Goal: Information Seeking & Learning: Learn about a topic

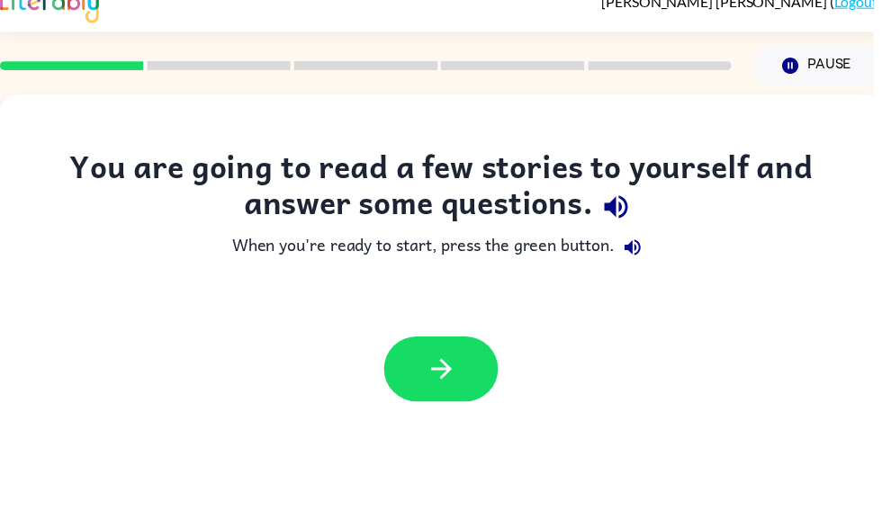
scroll to position [24, 0]
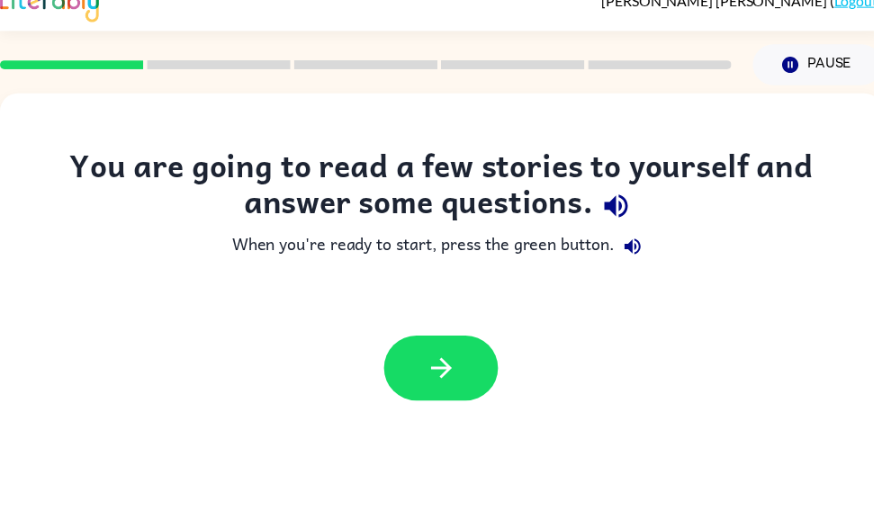
click at [446, 368] on icon "button" at bounding box center [445, 371] width 31 height 31
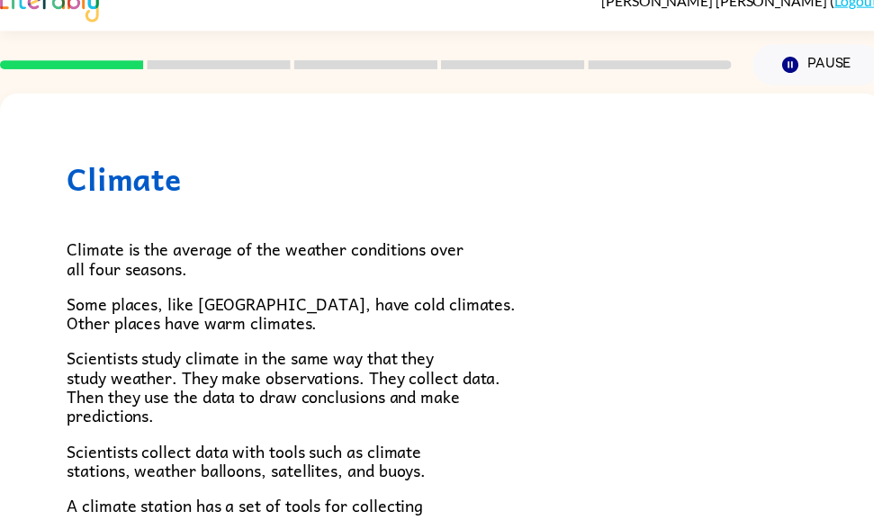
scroll to position [0, 0]
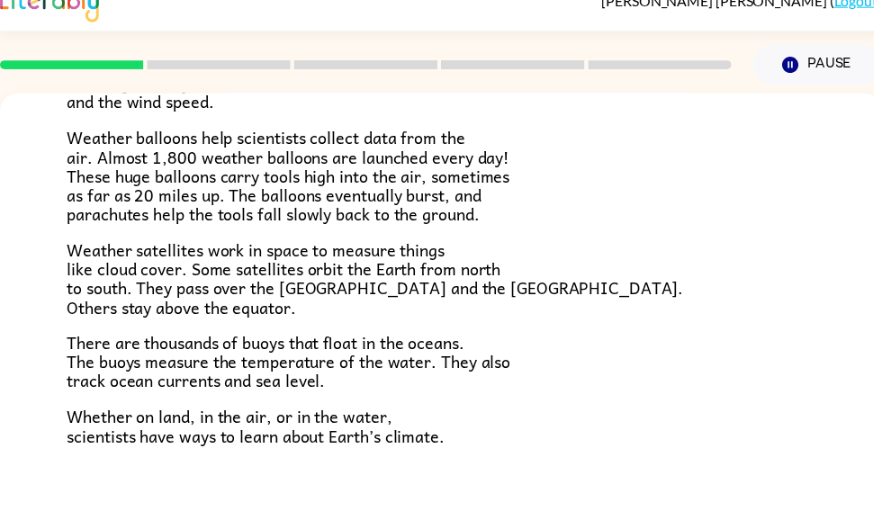
scroll to position [486, 0]
click at [3, 384] on div "Climate Climate is the average of the weather conditions over all four seasons.…" at bounding box center [445, 71] width 891 height 924
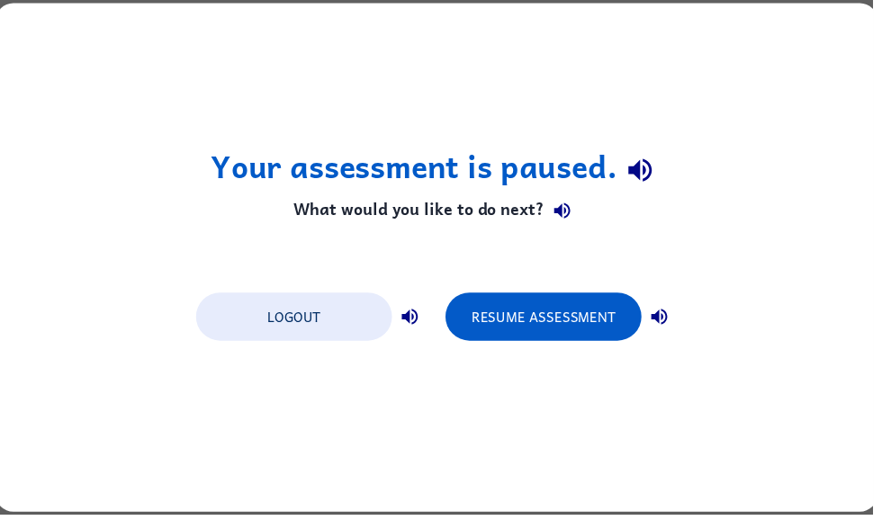
scroll to position [0, 0]
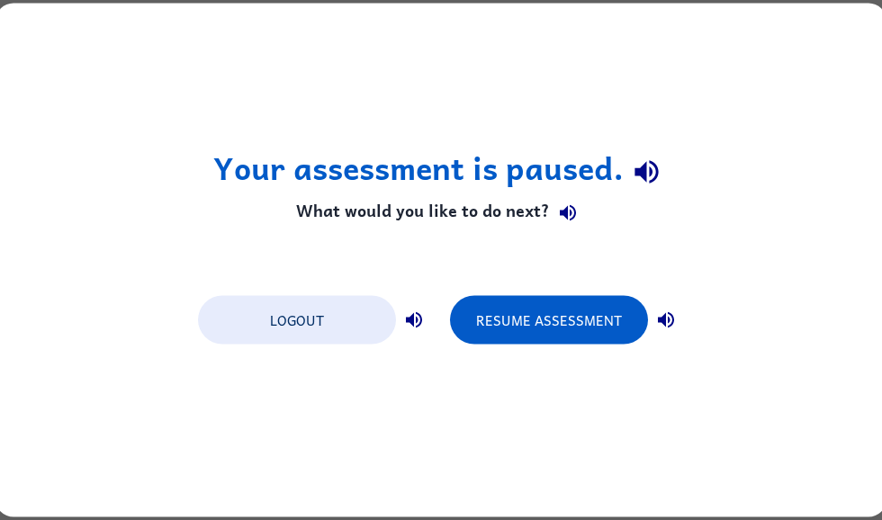
click at [597, 331] on button "Resume Assessment" at bounding box center [549, 320] width 198 height 49
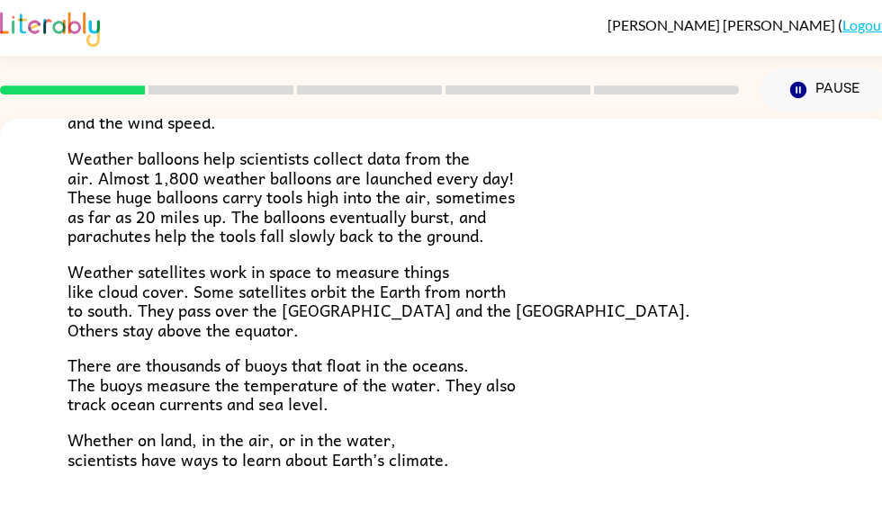
click at [879, 55] on div "[PERSON_NAME] ( Logout )" at bounding box center [445, 28] width 891 height 56
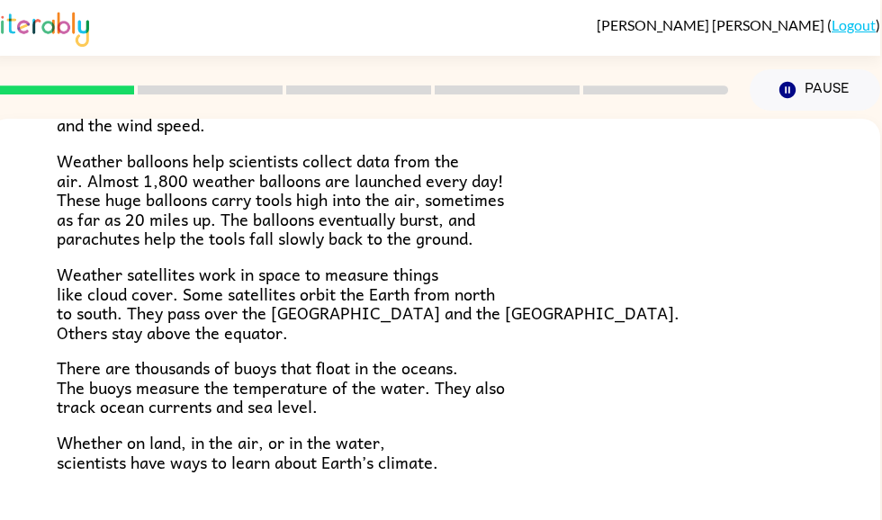
scroll to position [487, 0]
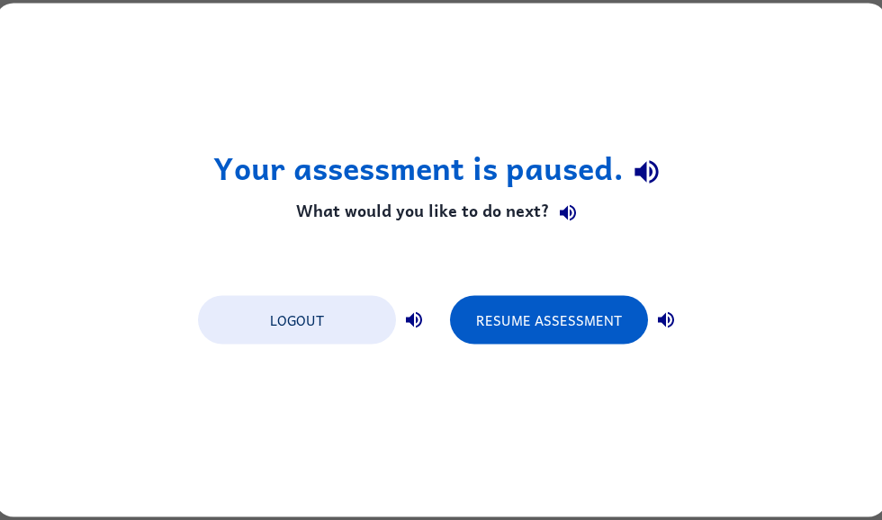
click at [473, 279] on div "Your assessment is paused. What would you like to do next? Logout Resume Assess…" at bounding box center [441, 261] width 891 height 514
click at [561, 334] on button "Resume Assessment" at bounding box center [549, 320] width 198 height 49
click at [529, 313] on button "Resume Assessment" at bounding box center [549, 320] width 198 height 49
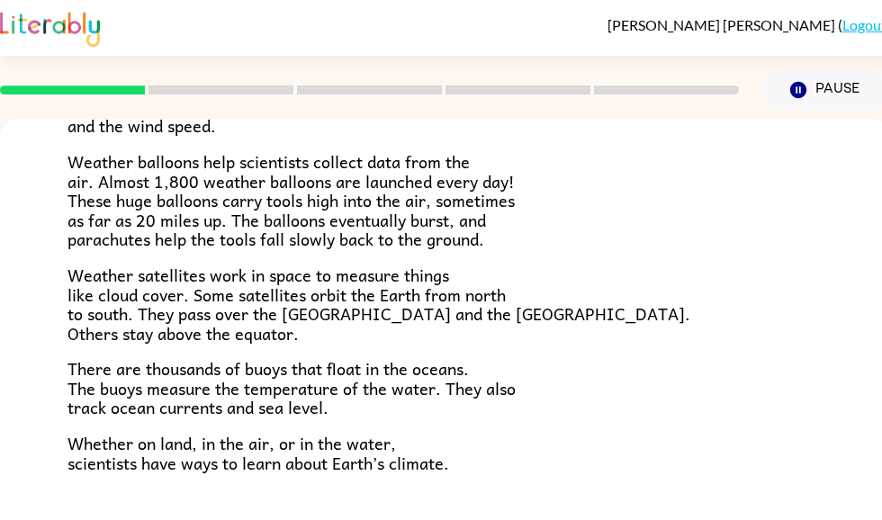
click at [524, 327] on p "Weather satellites work in space to measure things like cloud cover. Some satel…" at bounding box center [445, 303] width 756 height 77
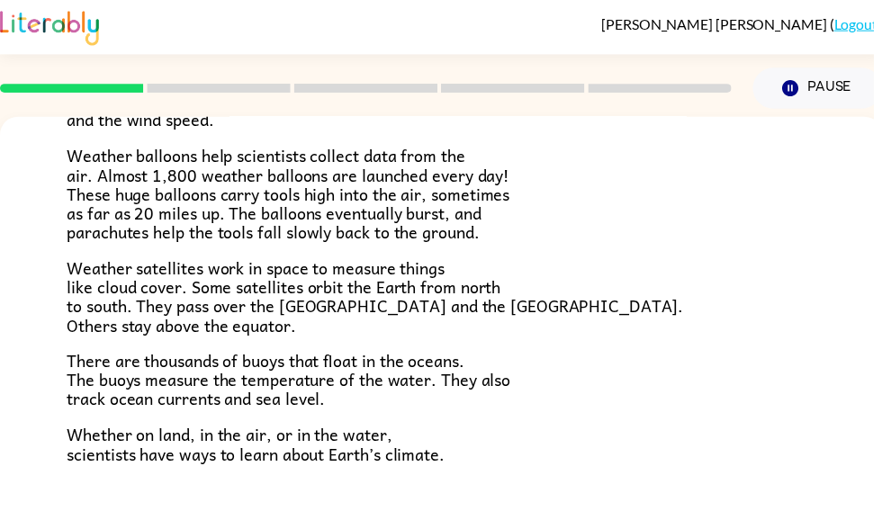
scroll to position [487, 0]
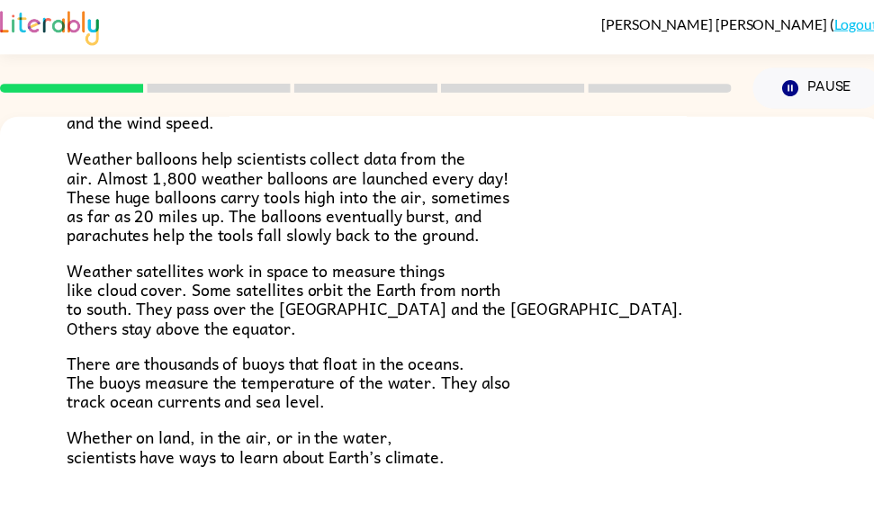
click at [211, 87] on rect at bounding box center [220, 89] width 145 height 9
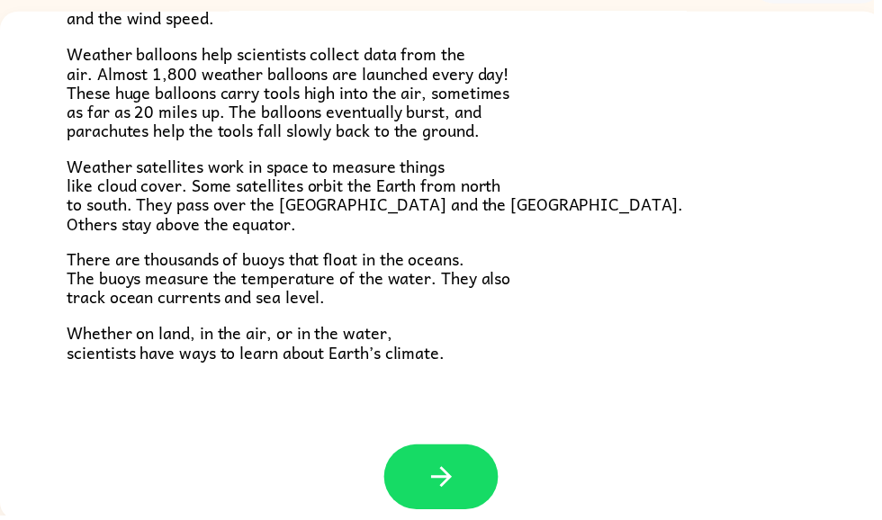
click at [430, 466] on icon "button" at bounding box center [445, 481] width 31 height 31
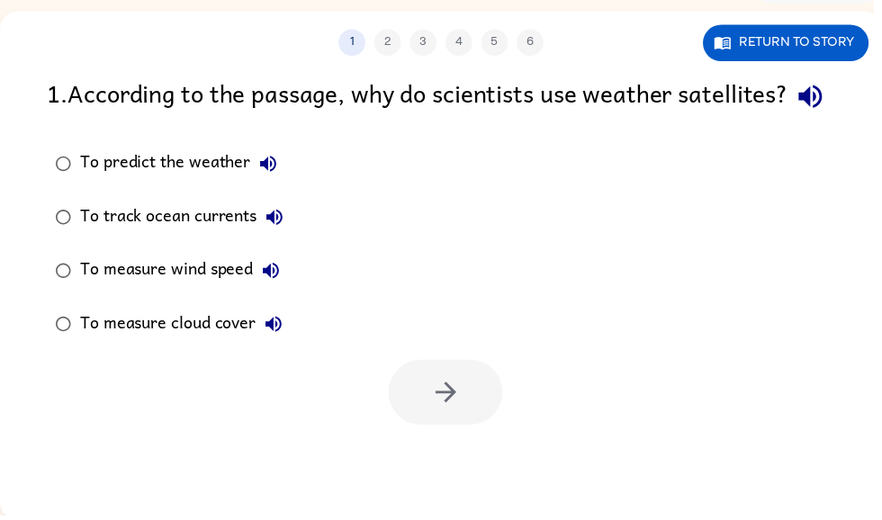
scroll to position [108, 0]
click at [839, 38] on button "Return to story" at bounding box center [793, 42] width 167 height 37
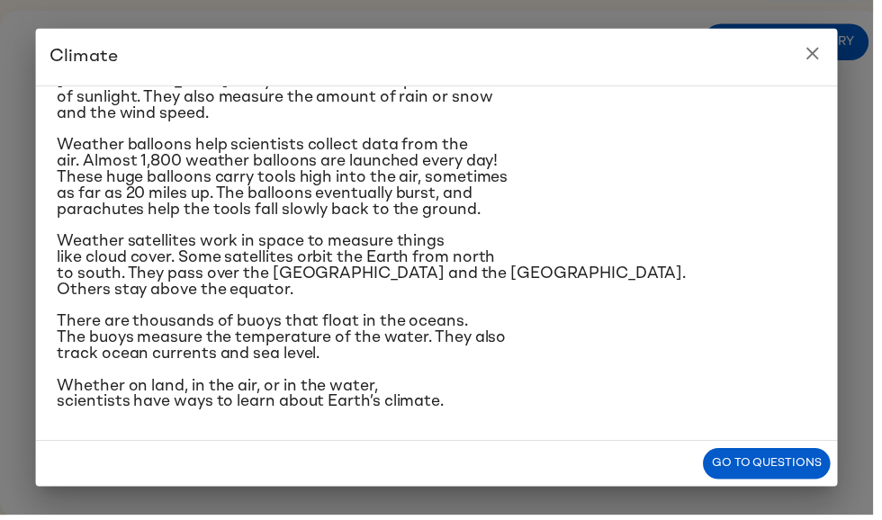
scroll to position [480, 0]
click at [812, 62] on button "close" at bounding box center [821, 54] width 36 height 36
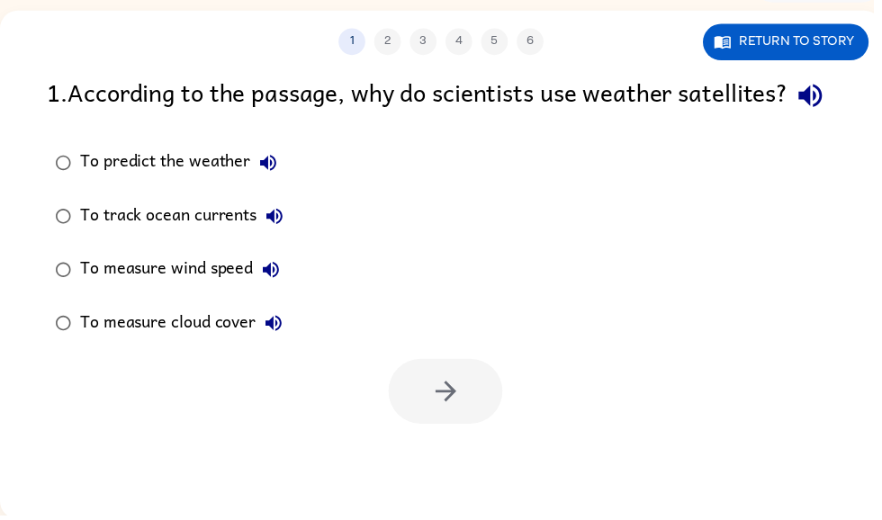
click at [841, 40] on button "Return to story" at bounding box center [793, 42] width 167 height 37
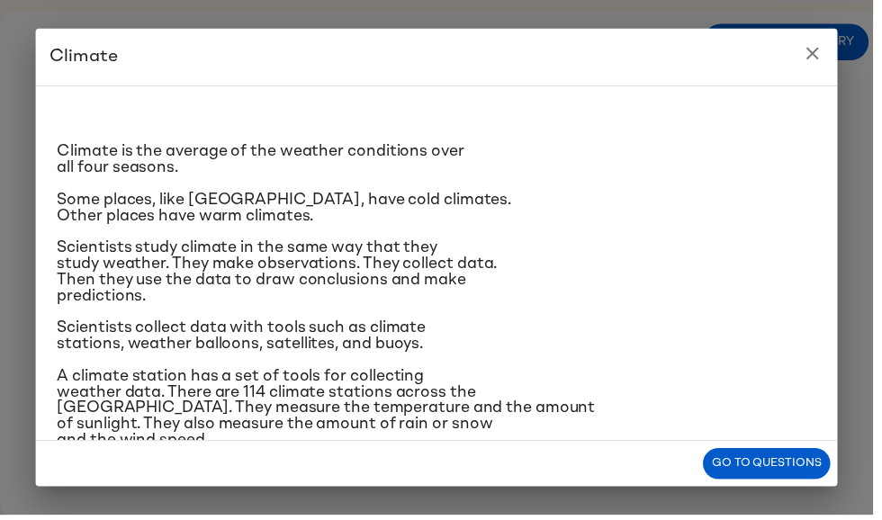
click at [796, 468] on button "Go to questions" at bounding box center [774, 468] width 129 height 31
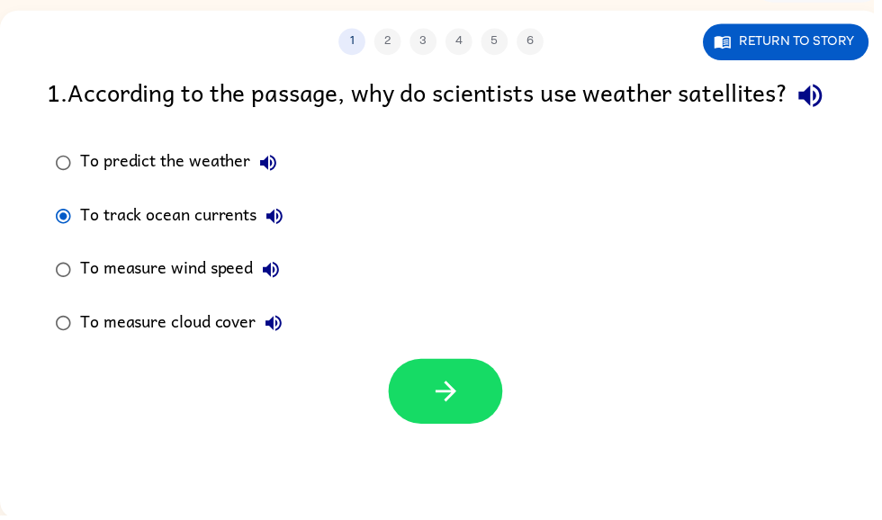
click at [442, 411] on icon "button" at bounding box center [450, 395] width 31 height 31
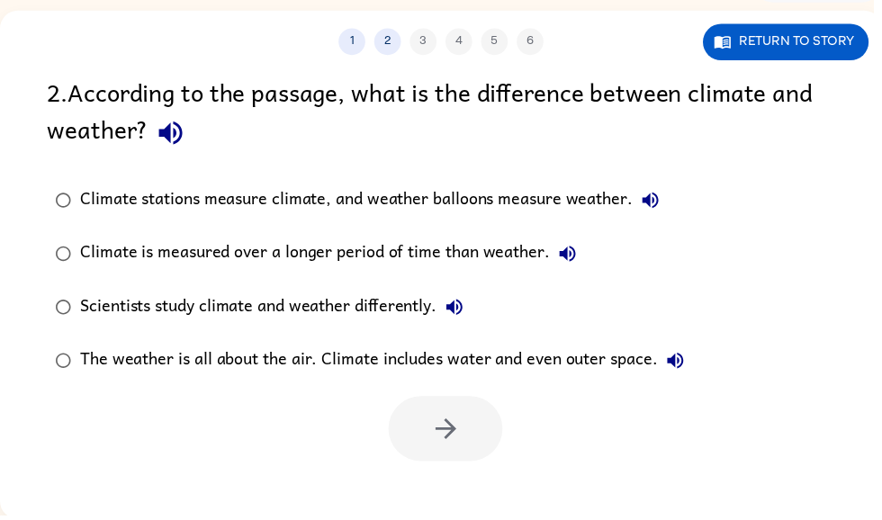
click at [4, 213] on div "2 . According to the passage, what is the difference between climate and weathe…" at bounding box center [445, 270] width 891 height 392
click at [85, 197] on div "Climate stations measure climate, and weather balloons measure weather." at bounding box center [378, 202] width 594 height 36
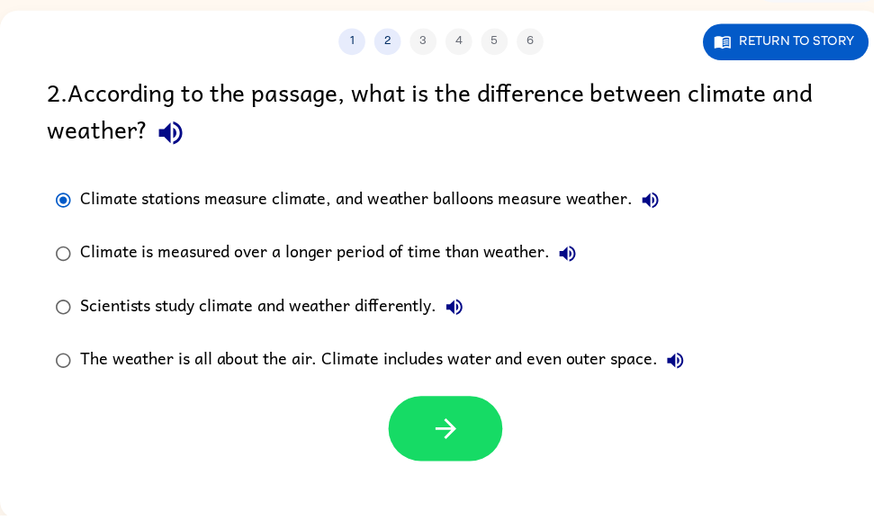
click at [461, 441] on icon "button" at bounding box center [450, 432] width 31 height 31
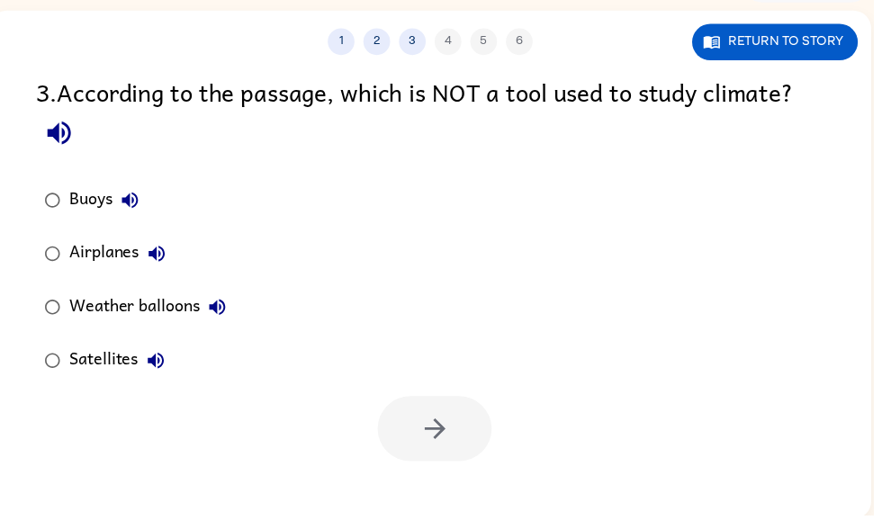
scroll to position [0, 11]
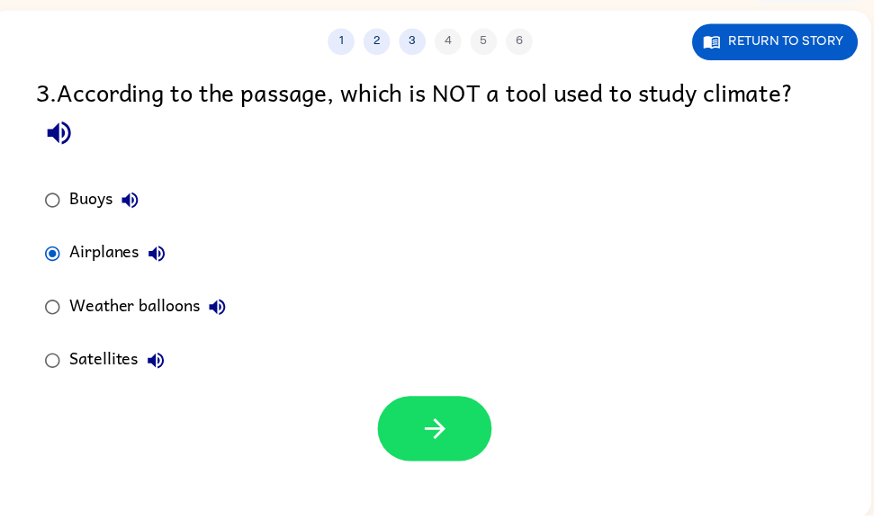
click at [438, 456] on button "button" at bounding box center [438, 433] width 115 height 66
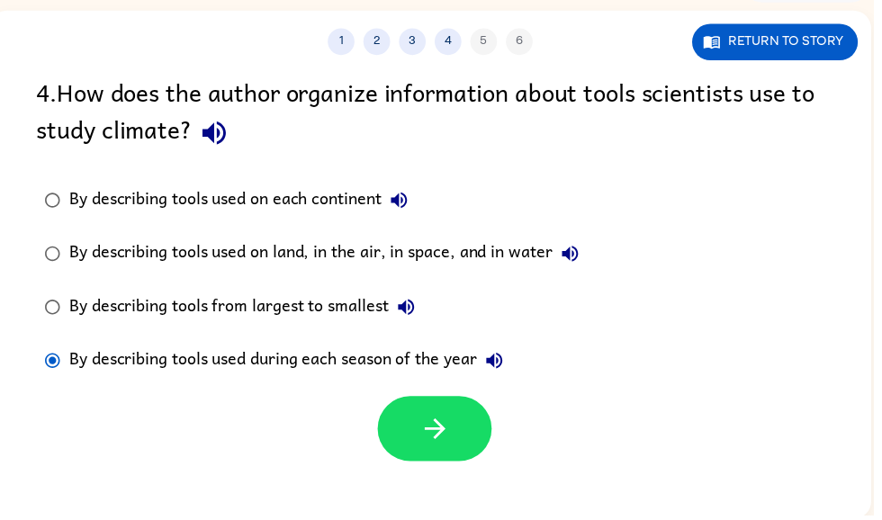
click at [466, 444] on button "button" at bounding box center [438, 433] width 115 height 66
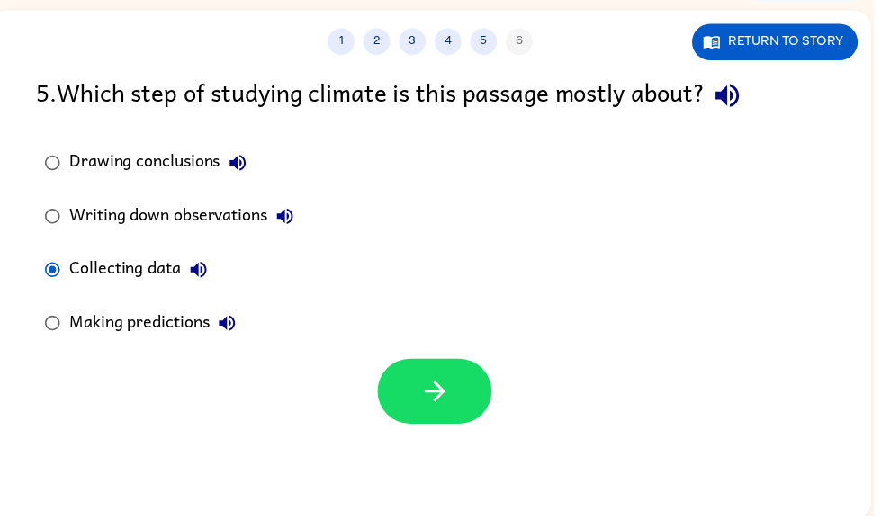
click at [428, 399] on icon "button" at bounding box center [439, 395] width 31 height 31
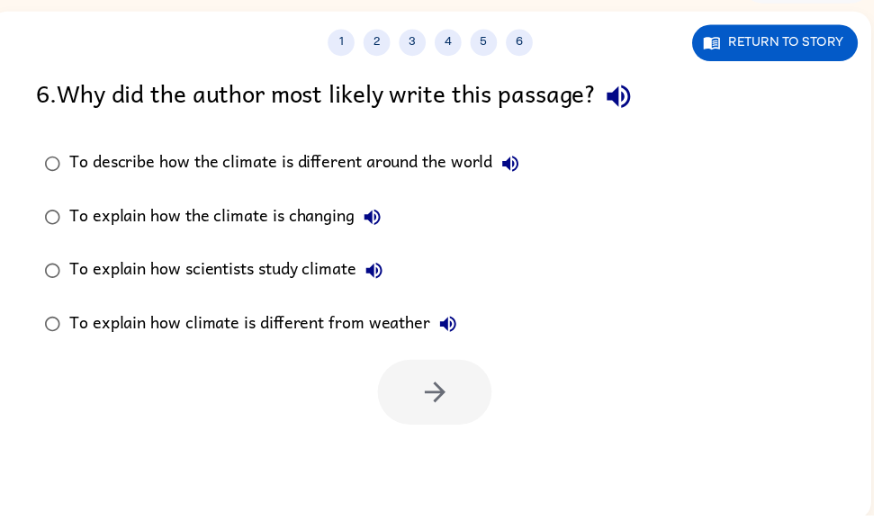
scroll to position [108, 0]
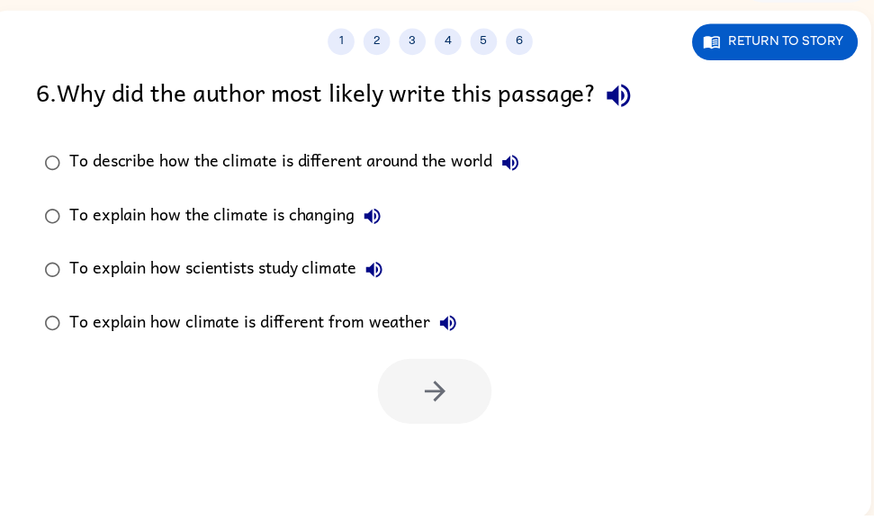
click at [66, 261] on label "To explain how scientists study climate" at bounding box center [285, 273] width 516 height 54
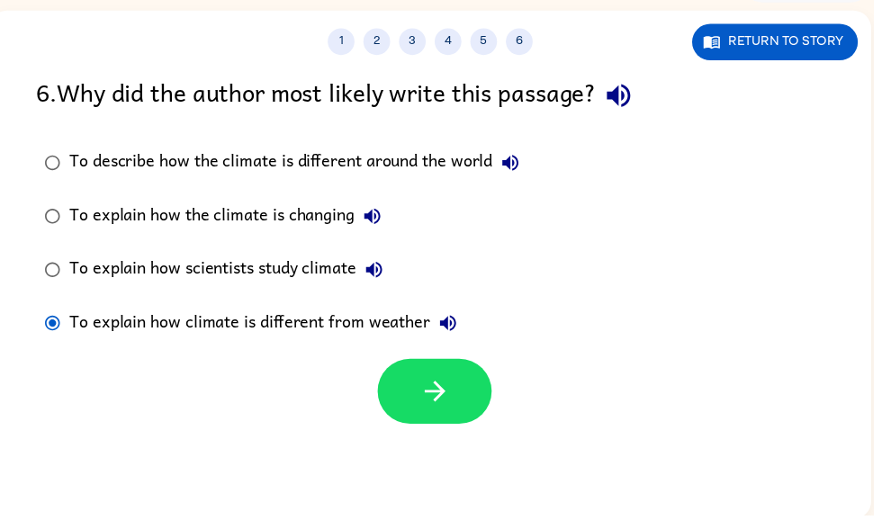
click at [454, 399] on icon "button" at bounding box center [439, 395] width 31 height 31
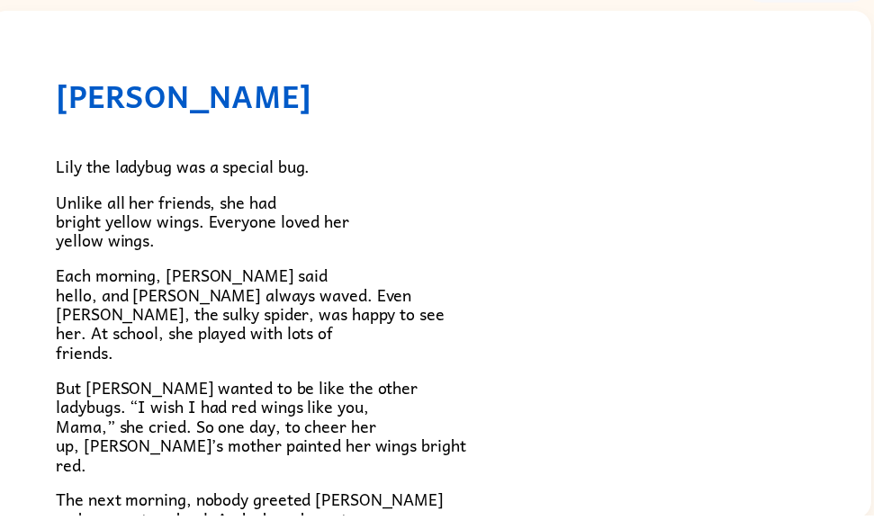
scroll to position [0, 0]
click at [812, 337] on div "[PERSON_NAME] [PERSON_NAME] the ladybug was a special bug. Unlike all her frien…" at bounding box center [434, 473] width 891 height 924
click at [798, 363] on div "Lily the ladybug was a special bug. Unlike all her friends, she had bright yell…" at bounding box center [435, 483] width 756 height 736
click at [827, 332] on div "[PERSON_NAME] [PERSON_NAME] the ladybug was a special bug. Unlike all her frien…" at bounding box center [434, 473] width 891 height 924
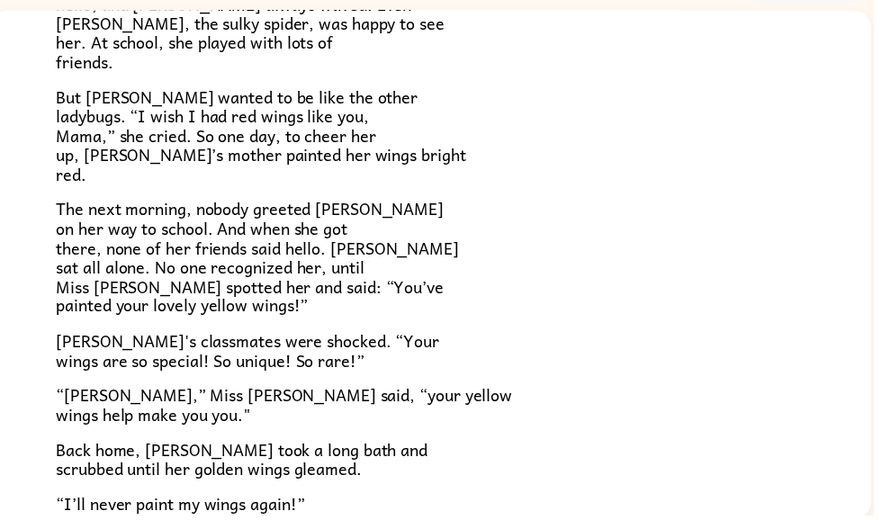
scroll to position [292, 0]
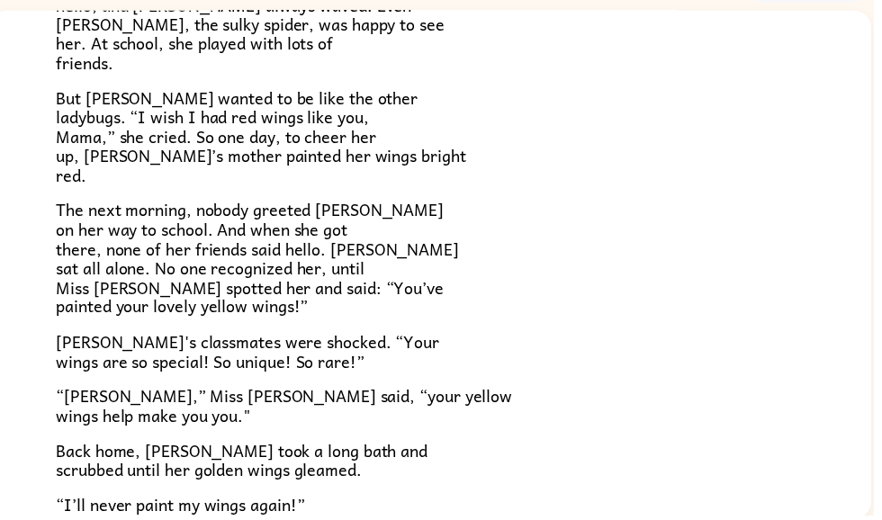
click at [834, 449] on div "[PERSON_NAME] [PERSON_NAME] the ladybug was a special bug. Unlike all her frien…" at bounding box center [434, 180] width 891 height 924
click at [829, 446] on div "[PERSON_NAME] [PERSON_NAME] the ladybug was a special bug. Unlike all her frien…" at bounding box center [434, 180] width 891 height 924
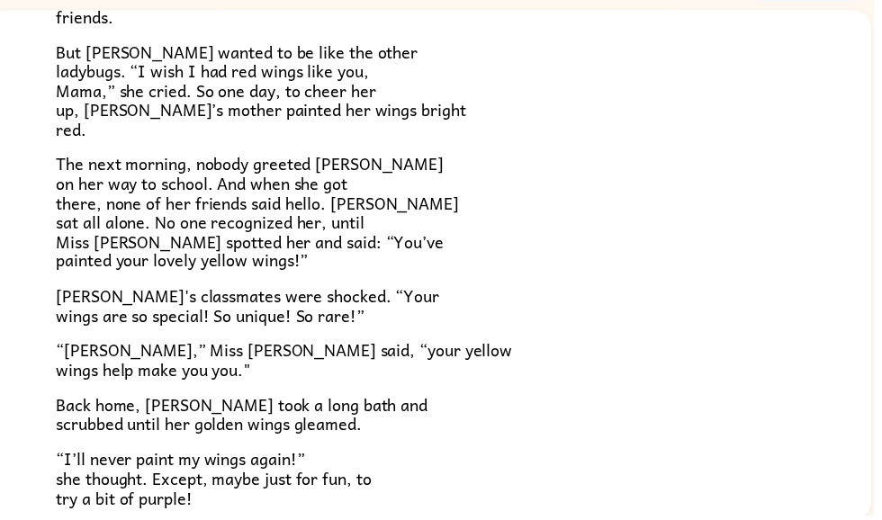
scroll to position [348, 0]
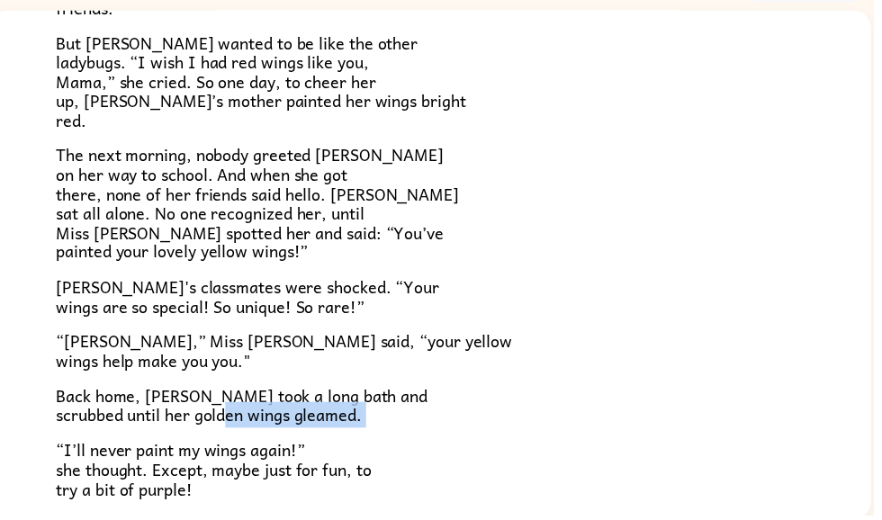
click at [821, 472] on div "[PERSON_NAME] [PERSON_NAME] the ladybug was a special bug. Unlike all her frien…" at bounding box center [434, 125] width 891 height 924
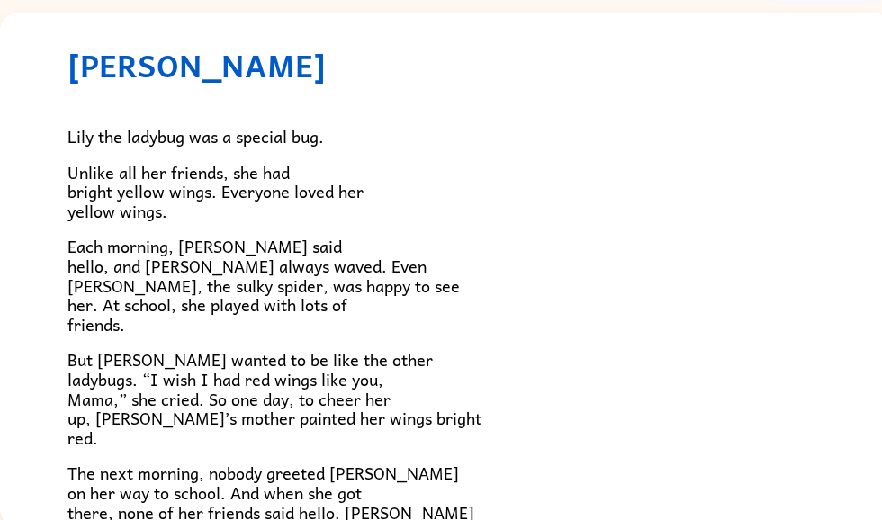
scroll to position [34, 0]
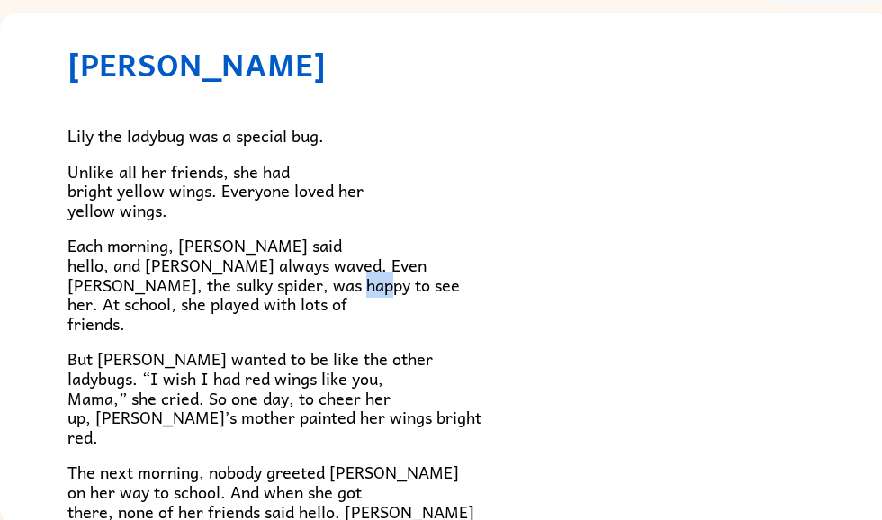
click at [641, 404] on p "But [PERSON_NAME] wanted to be like the other ladybugs. “I wish I had red wings…" at bounding box center [445, 397] width 756 height 97
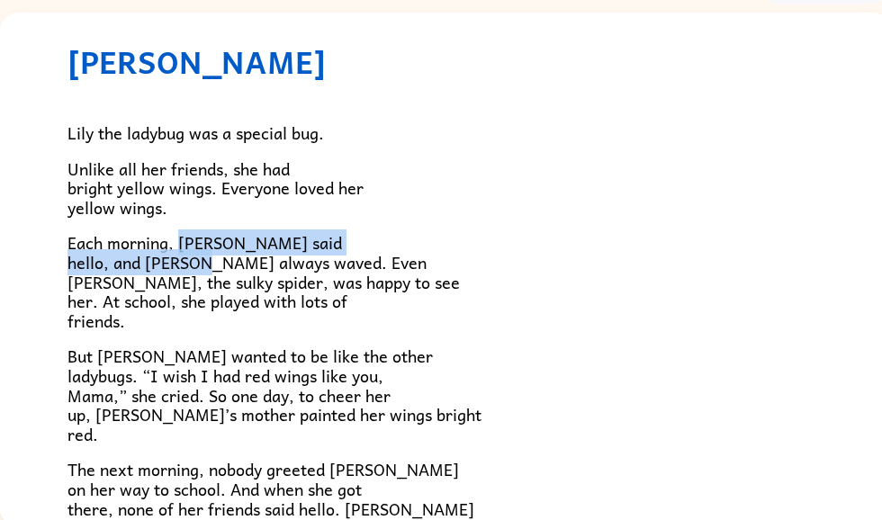
click at [153, 407] on span "But [PERSON_NAME] wanted to be like the other ladybugs. “I wish I had red wings…" at bounding box center [274, 394] width 414 height 103
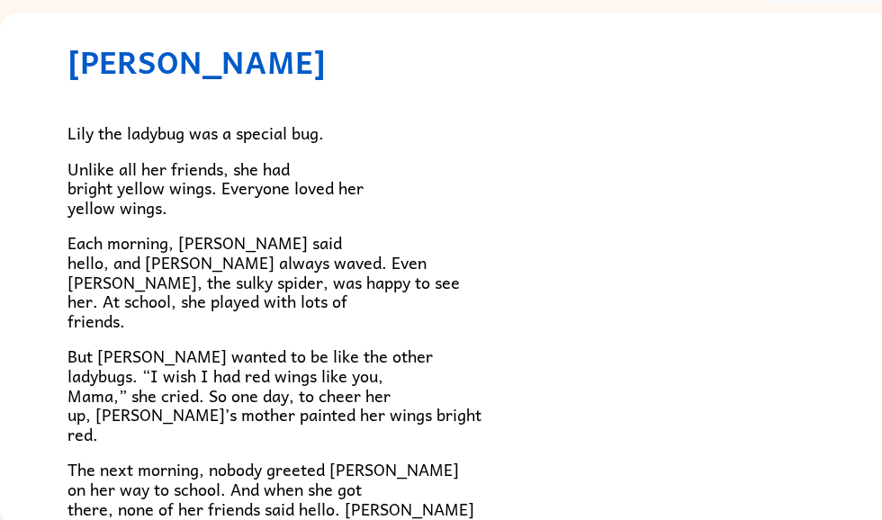
click at [149, 398] on span "But [PERSON_NAME] wanted to be like the other ladybugs. “I wish I had red wings…" at bounding box center [274, 394] width 414 height 103
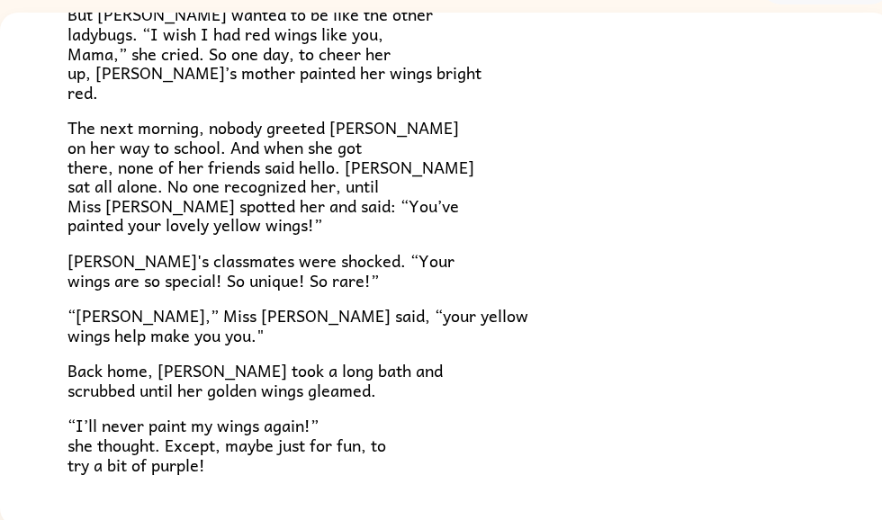
scroll to position [336, 0]
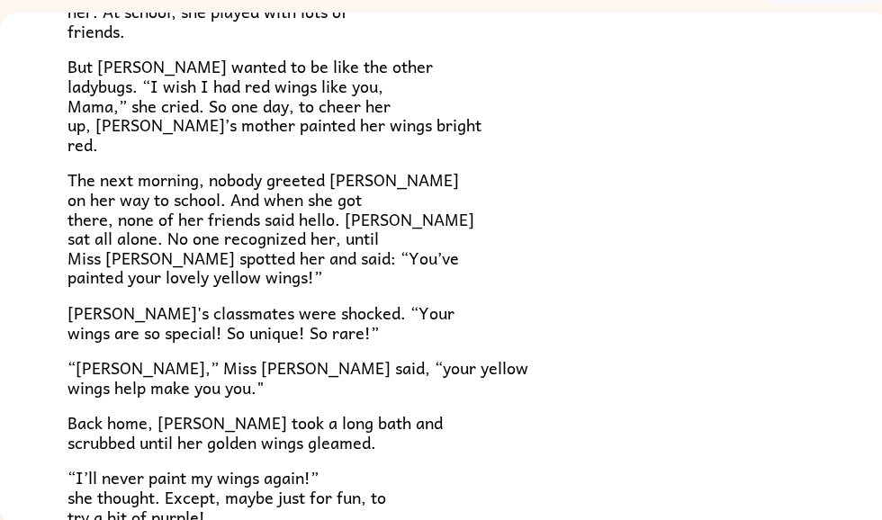
click at [31, 274] on div "[PERSON_NAME] [PERSON_NAME] the ladybug was a special bug. Unlike all her frien…" at bounding box center [445, 148] width 891 height 924
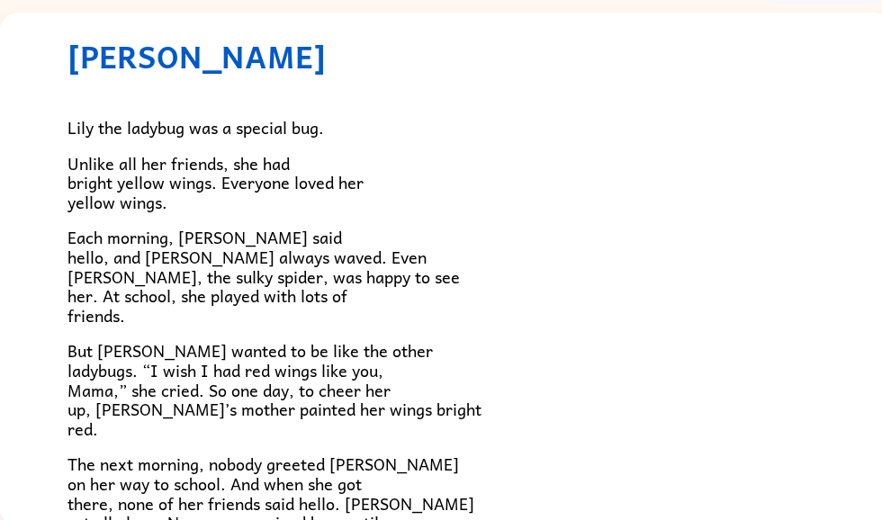
scroll to position [40, 0]
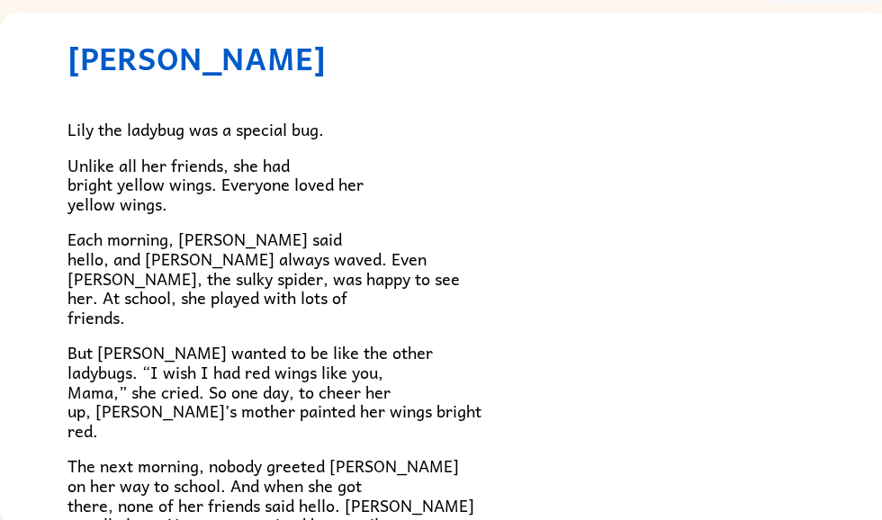
click at [209, 238] on span "Each morning, [PERSON_NAME] said hello, and [PERSON_NAME] always waved. Even [P…" at bounding box center [263, 277] width 392 height 103
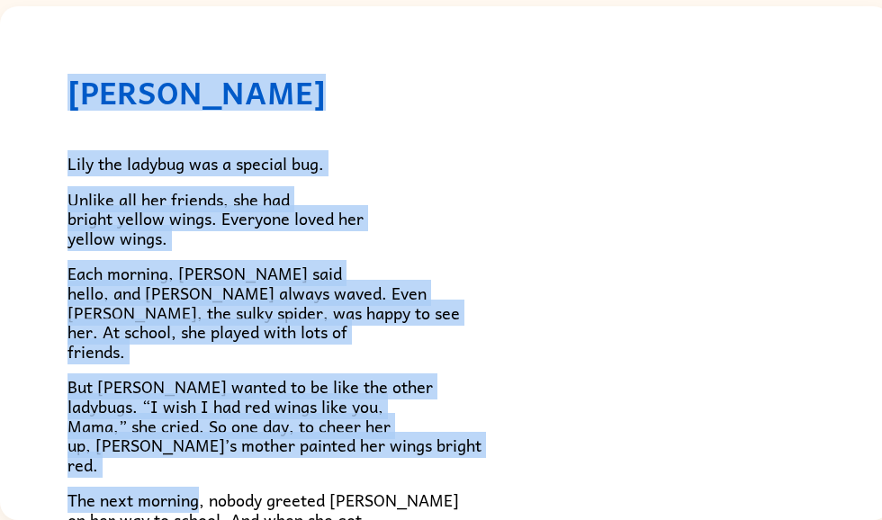
scroll to position [0, 0]
click at [58, 207] on div "[PERSON_NAME] [PERSON_NAME] the ladybug was a special bug. Unlike all her frien…" at bounding box center [445, 468] width 891 height 924
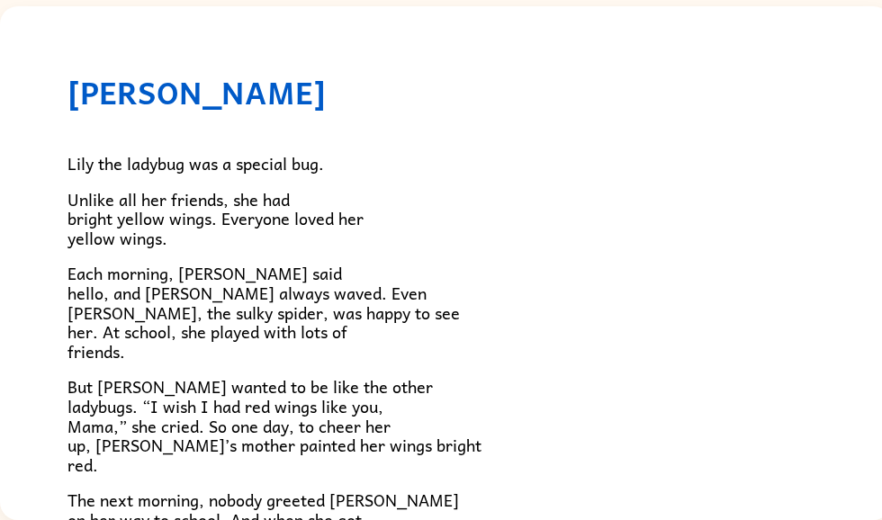
click at [31, 162] on div "[PERSON_NAME] [PERSON_NAME] the ladybug was a special bug. Unlike all her frien…" at bounding box center [445, 468] width 891 height 924
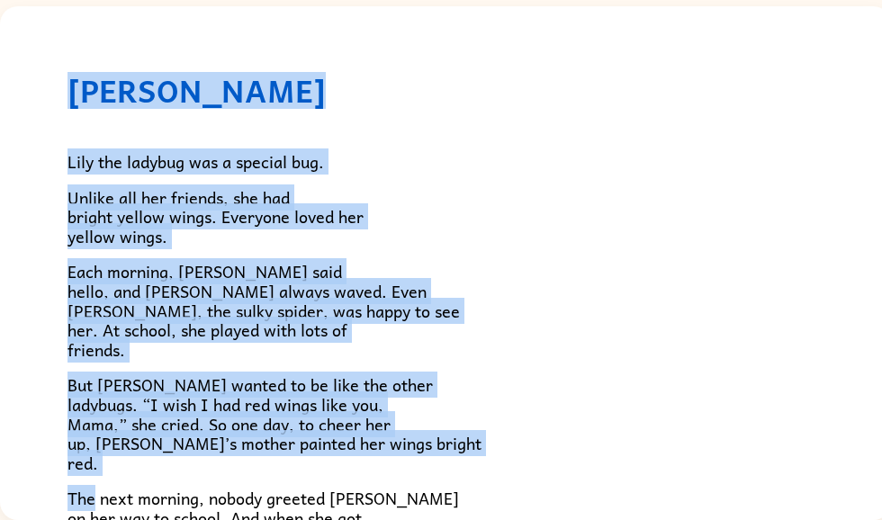
scroll to position [3, 0]
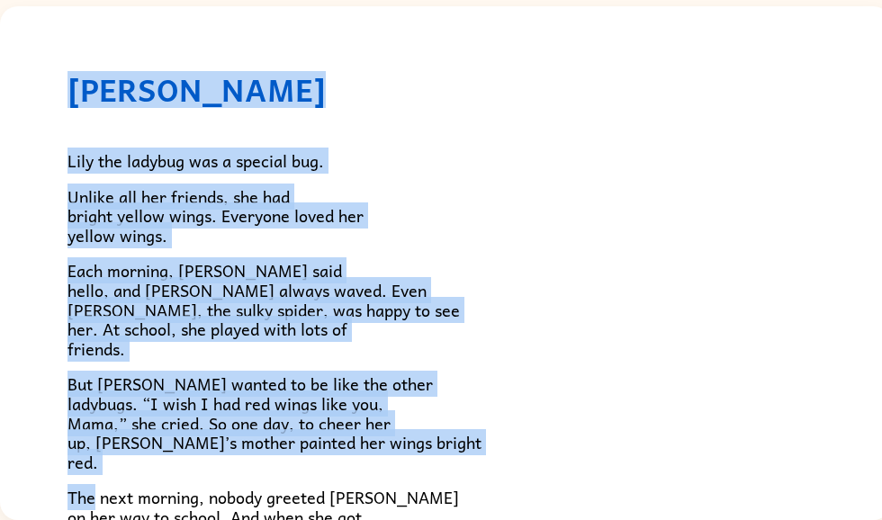
click at [823, 440] on div "[PERSON_NAME] [PERSON_NAME] the ladybug was a special bug. Unlike all her frien…" at bounding box center [445, 466] width 891 height 924
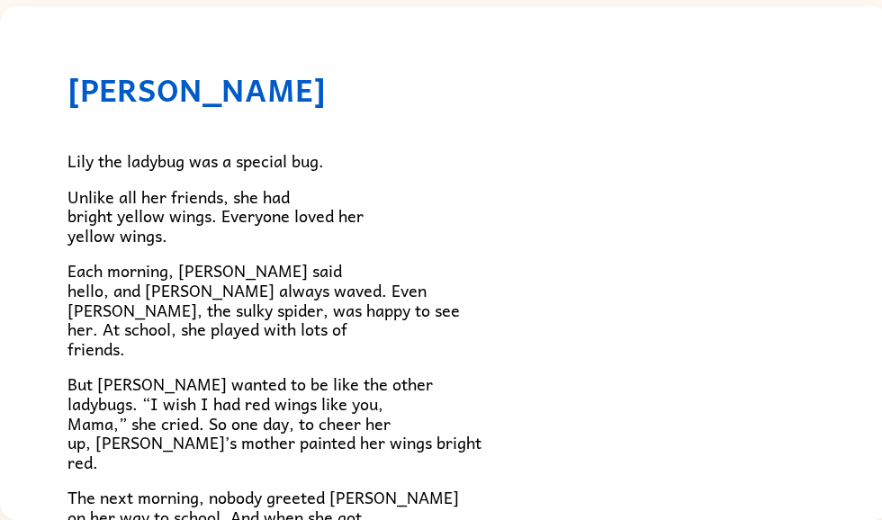
click at [853, 401] on div "[PERSON_NAME] [PERSON_NAME] the ladybug was a special bug. Unlike all her frien…" at bounding box center [445, 466] width 891 height 924
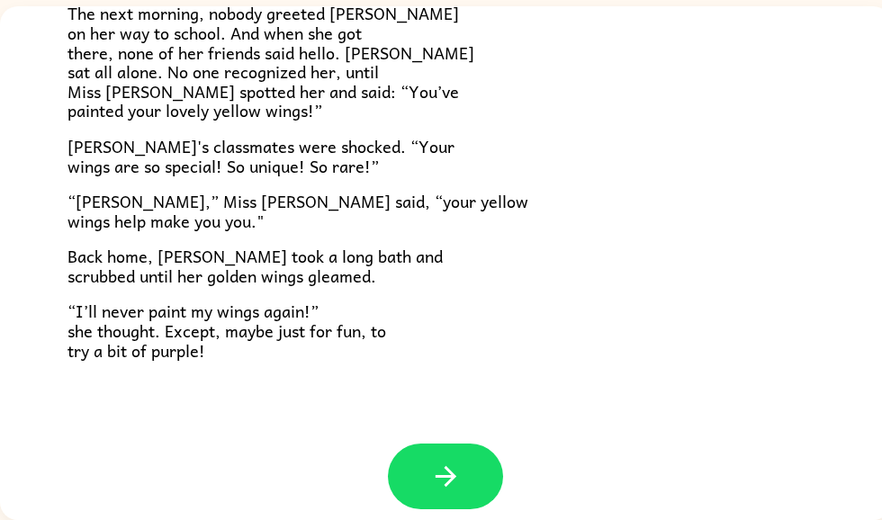
scroll to position [112, 0]
click at [480, 463] on button "button" at bounding box center [445, 477] width 115 height 66
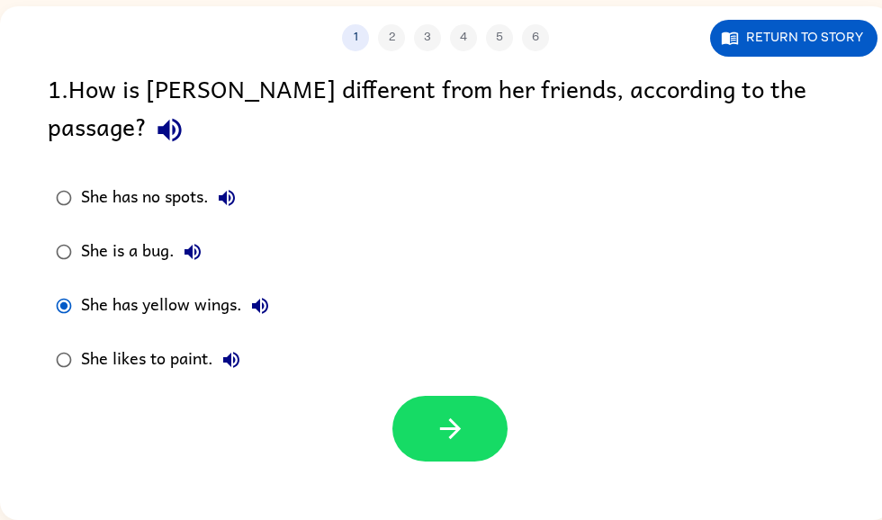
click at [466, 403] on button "button" at bounding box center [449, 429] width 115 height 66
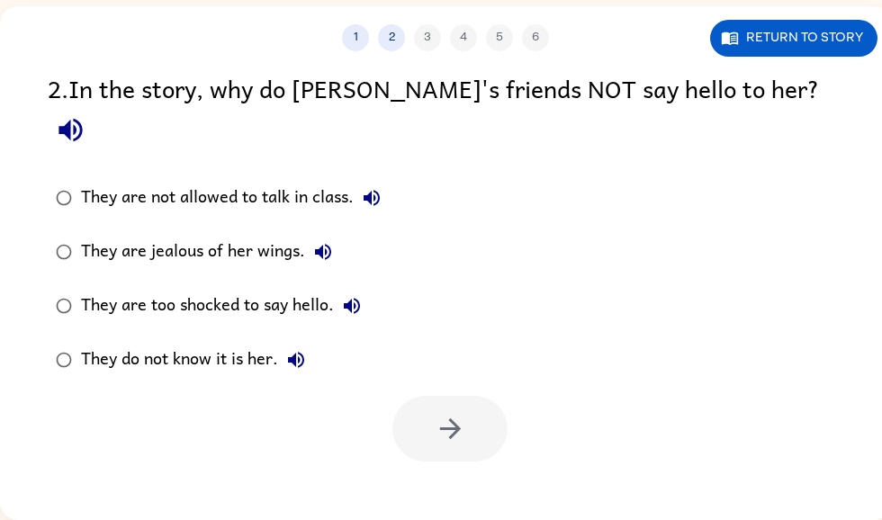
click at [64, 345] on label "They do not know it is her." at bounding box center [218, 360] width 361 height 54
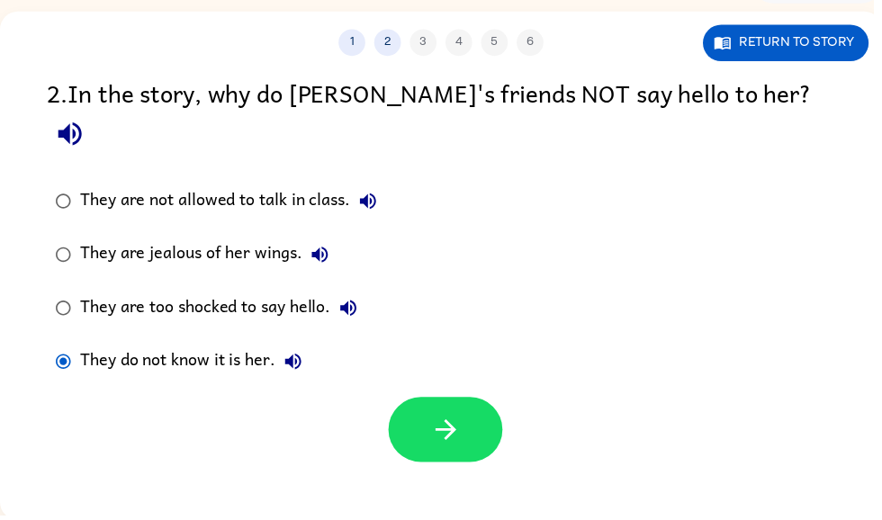
scroll to position [108, 0]
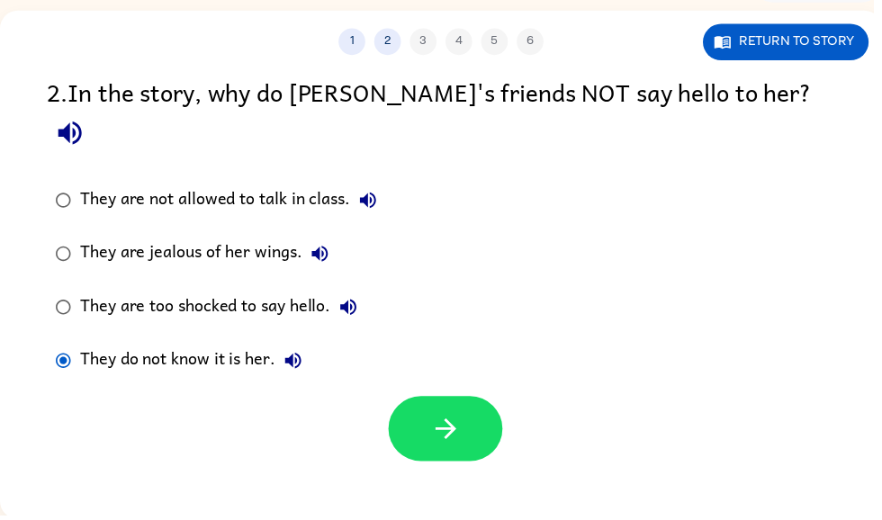
click at [480, 409] on button "button" at bounding box center [449, 433] width 115 height 66
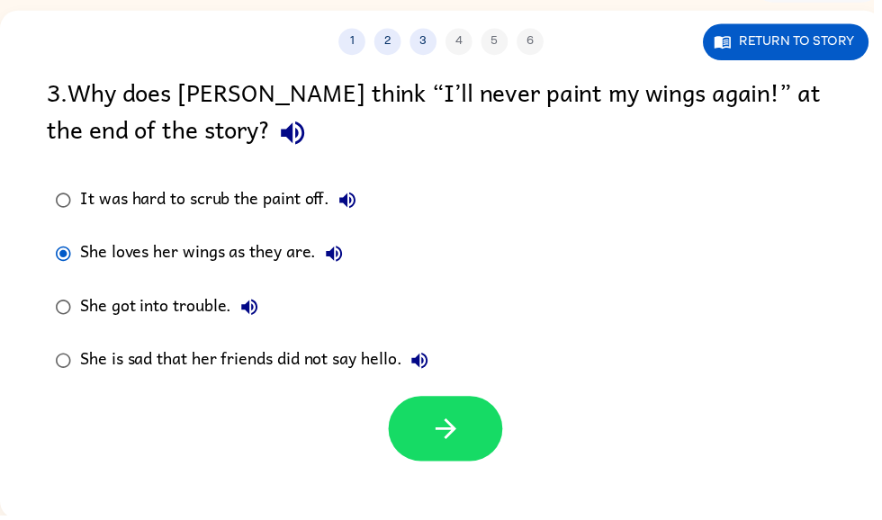
click at [469, 436] on button "button" at bounding box center [449, 433] width 115 height 66
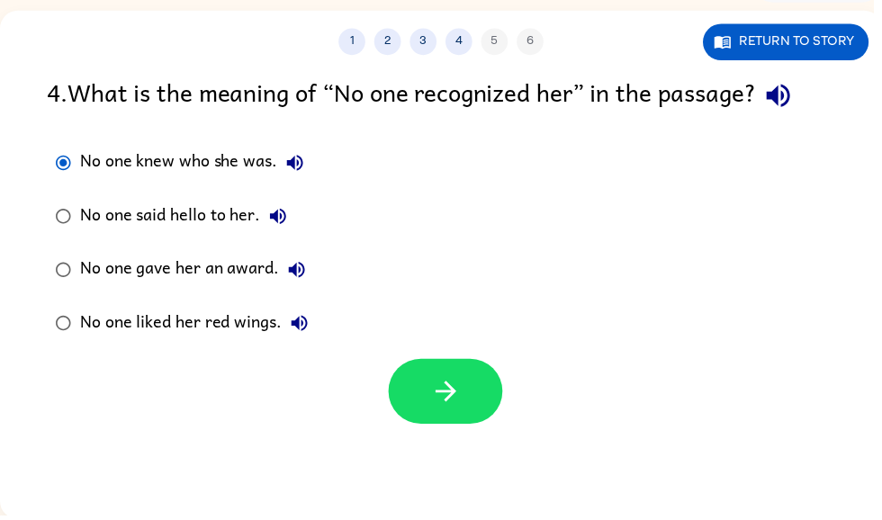
click at [462, 410] on icon "button" at bounding box center [450, 395] width 31 height 31
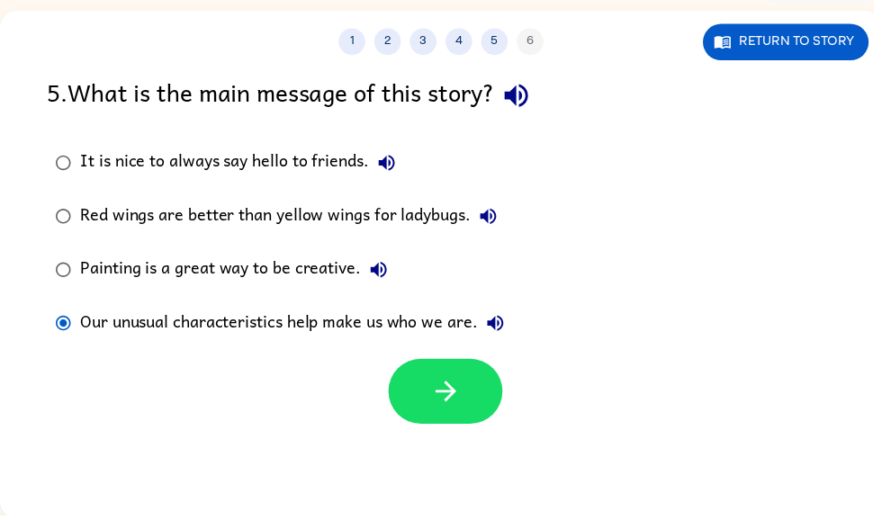
click at [484, 417] on button "button" at bounding box center [449, 396] width 115 height 66
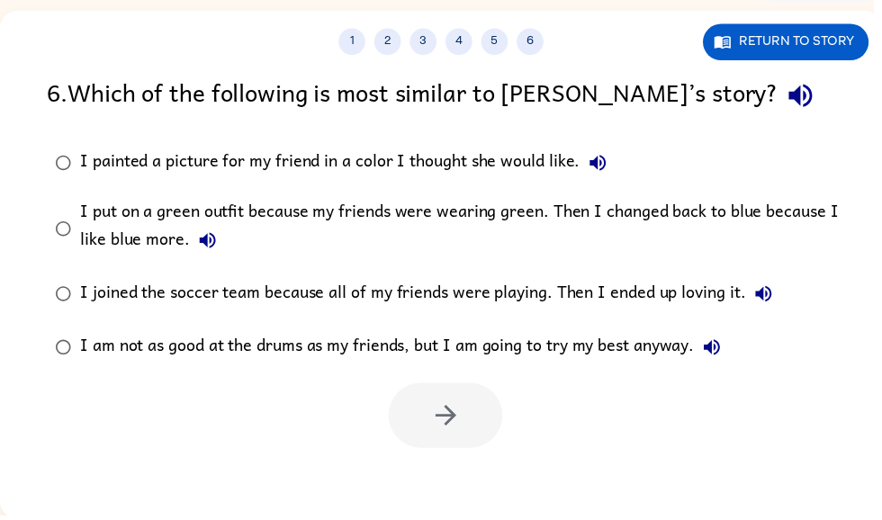
click at [590, 221] on div "I put on a green outfit because my friends were wearing green. Then I changed b…" at bounding box center [474, 231] width 786 height 60
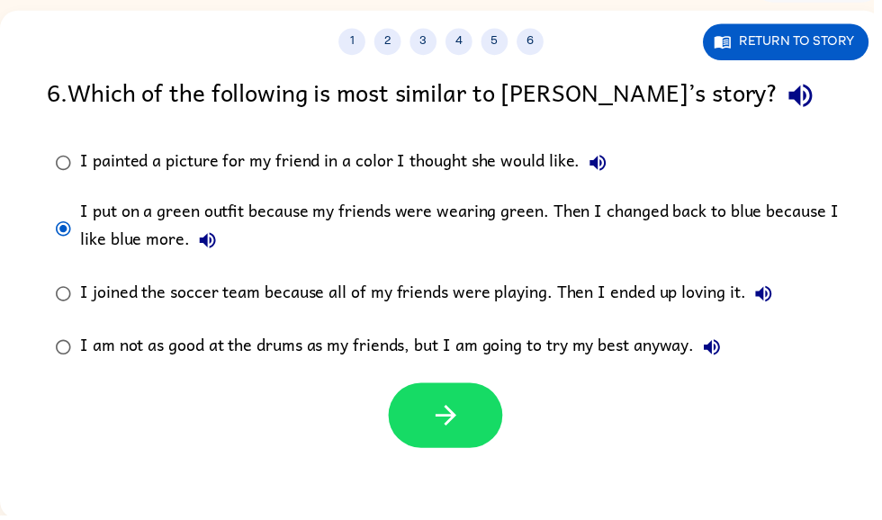
click at [478, 444] on button "button" at bounding box center [449, 420] width 115 height 66
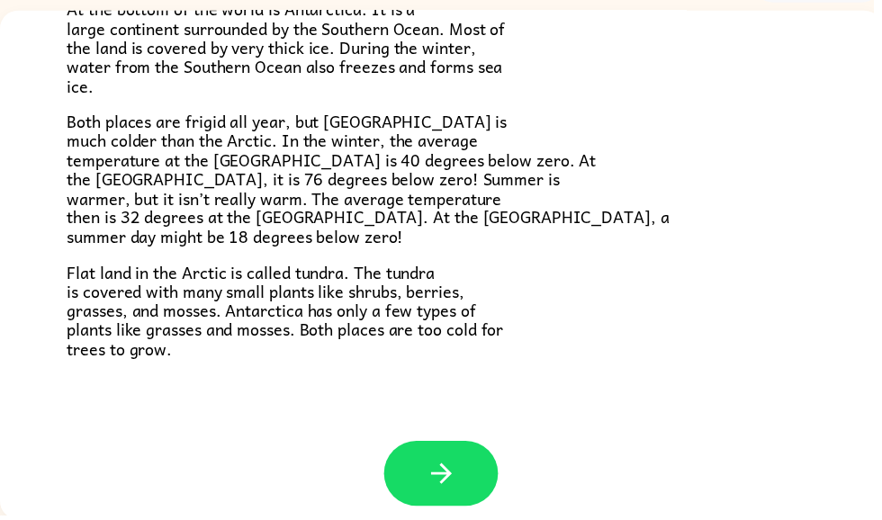
scroll to position [365, 0]
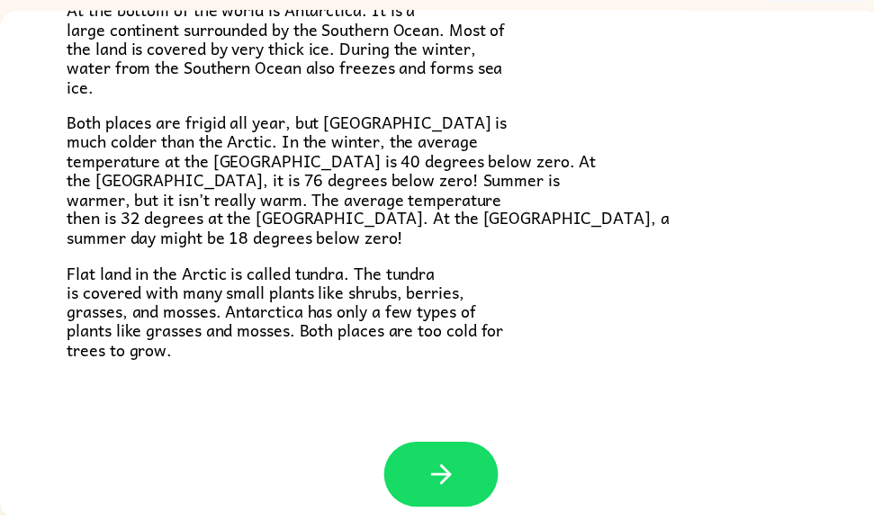
click at [455, 448] on button "button" at bounding box center [445, 479] width 115 height 66
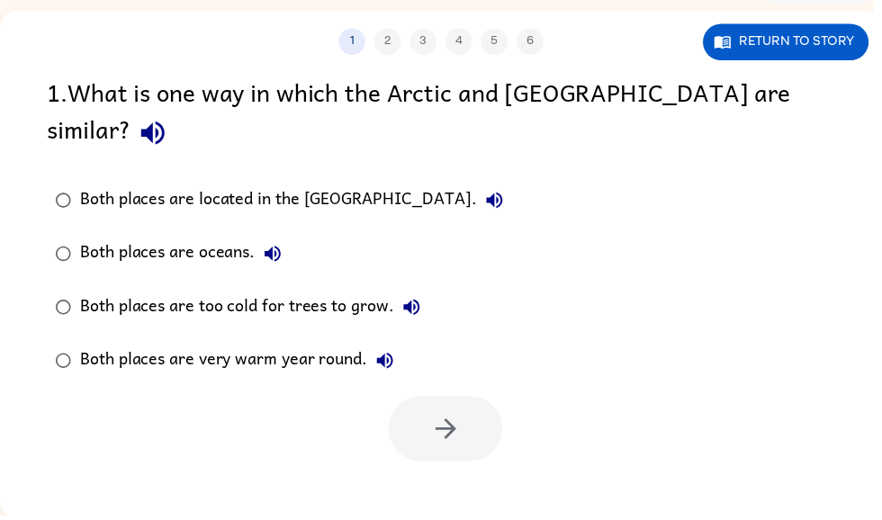
scroll to position [0, 0]
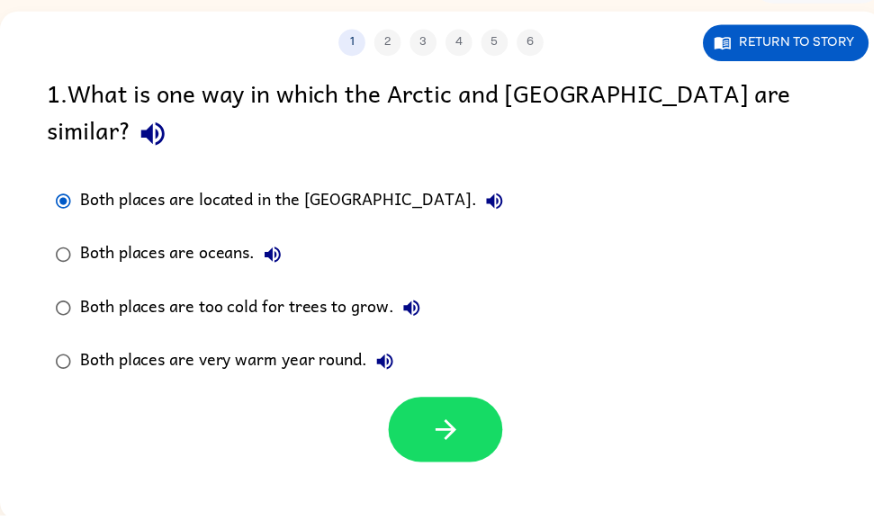
click at [102, 185] on div "Both places are located in the [GEOGRAPHIC_DATA]." at bounding box center [299, 203] width 436 height 36
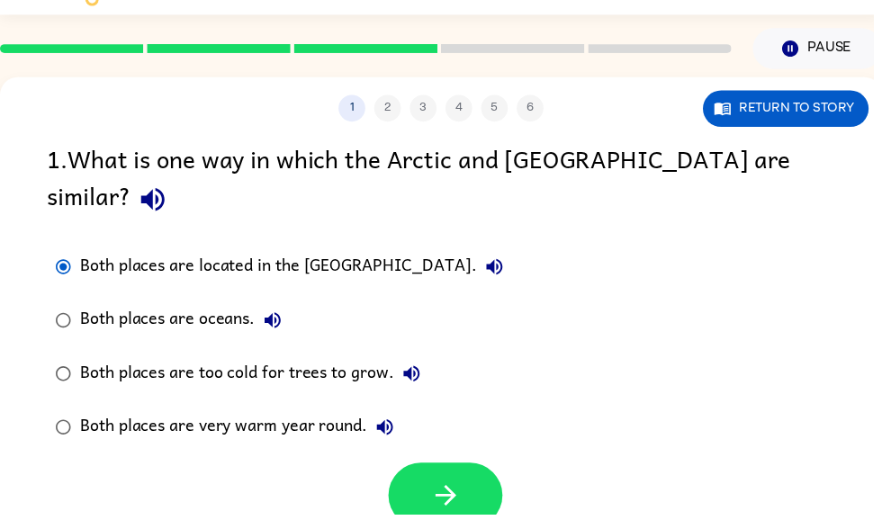
scroll to position [40, 0]
click at [815, 122] on button "Return to story" at bounding box center [793, 110] width 167 height 37
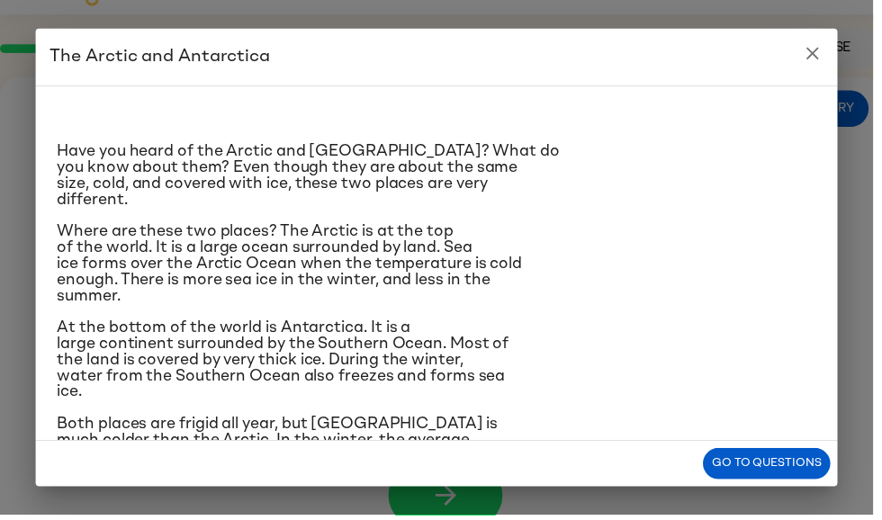
click at [828, 45] on icon "close" at bounding box center [821, 54] width 22 height 22
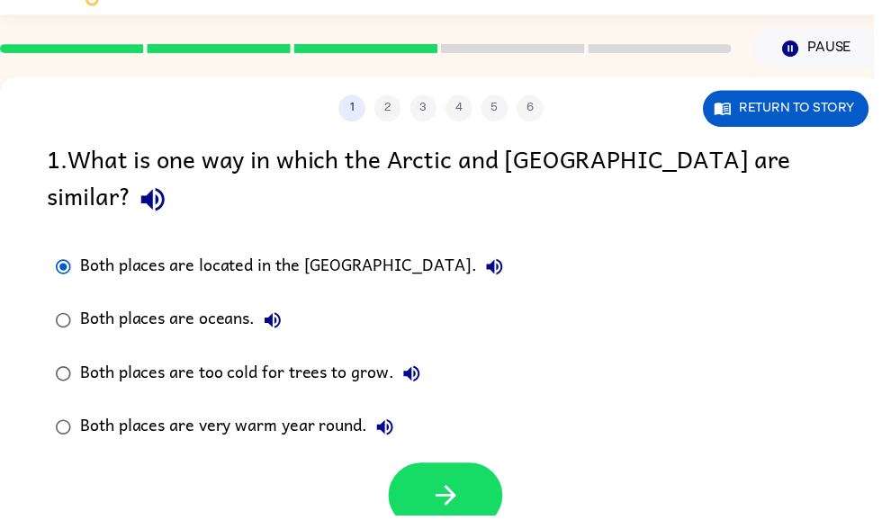
scroll to position [0, 0]
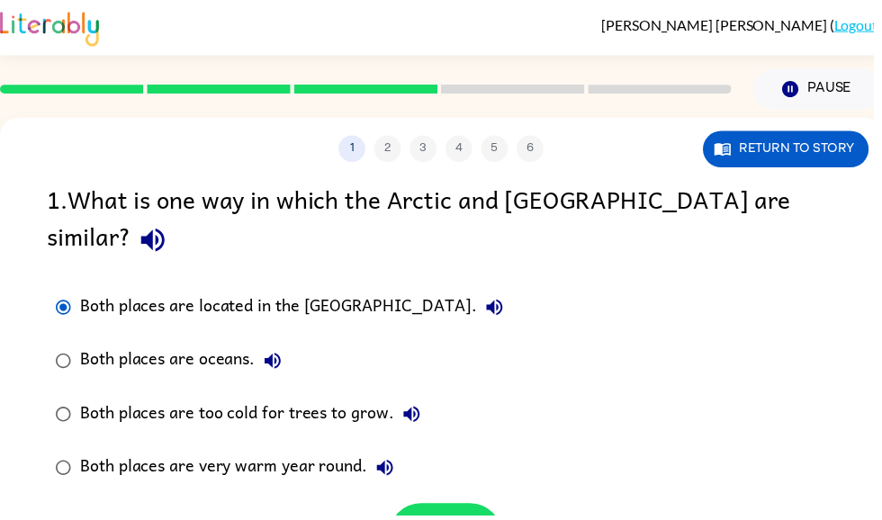
click at [274, 85] on div at bounding box center [369, 89] width 760 height 63
click at [820, 150] on button "Return to story" at bounding box center [793, 150] width 167 height 37
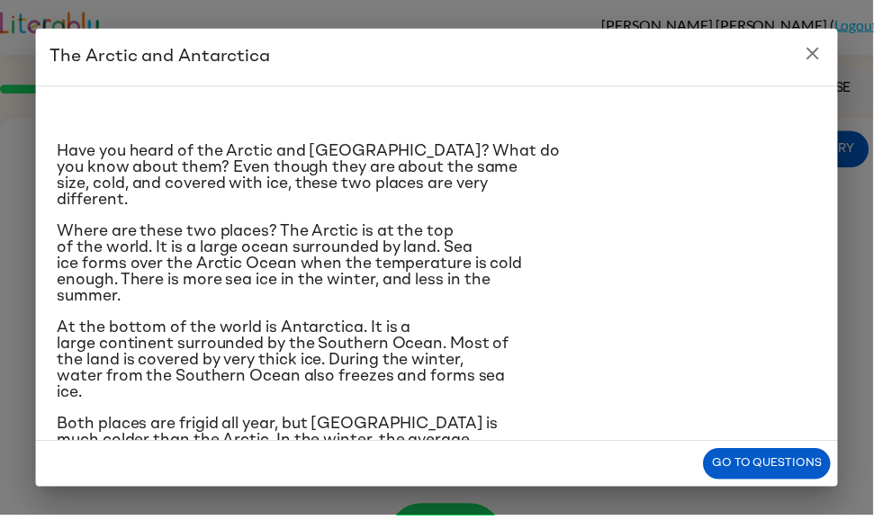
click at [805, 100] on div "Have you heard of the Arctic and [GEOGRAPHIC_DATA]? What do you know about them…" at bounding box center [441, 265] width 810 height 359
click at [830, 69] on button "close" at bounding box center [821, 54] width 36 height 36
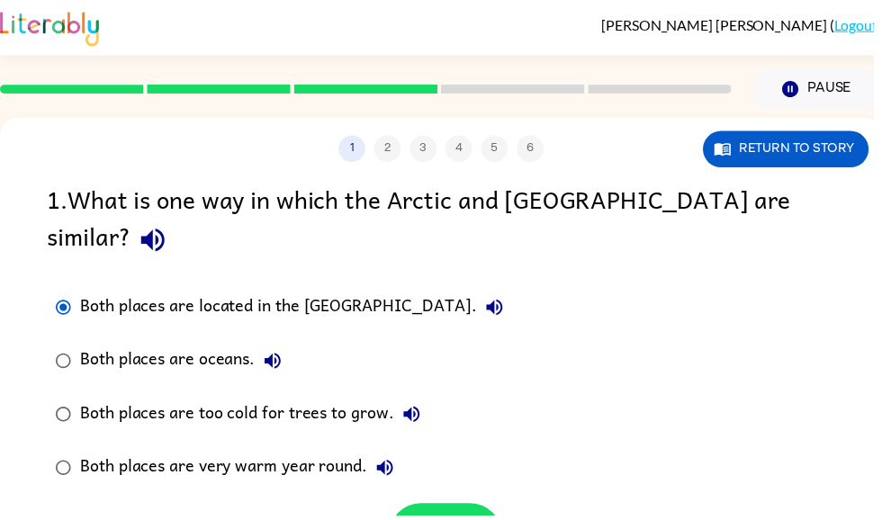
click at [837, 49] on div "[PERSON_NAME] ( Logout )" at bounding box center [445, 28] width 891 height 56
click at [829, 159] on button "Return to story" at bounding box center [793, 150] width 167 height 37
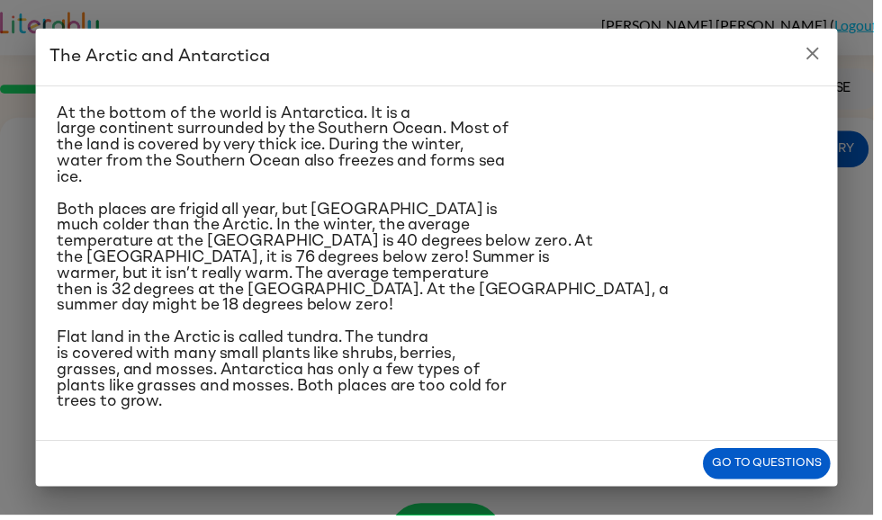
scroll to position [351, 0]
click at [821, 47] on icon "close" at bounding box center [821, 54] width 22 height 22
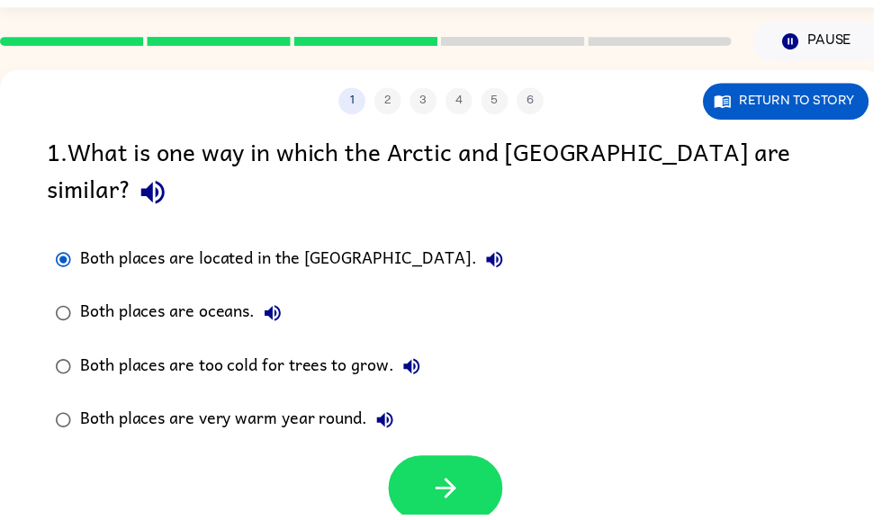
scroll to position [0, 0]
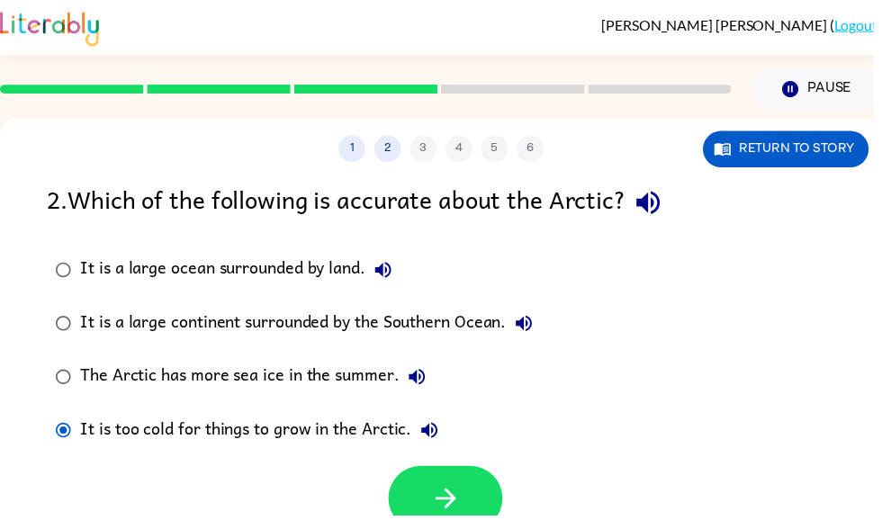
click at [412, 497] on button "button" at bounding box center [449, 504] width 115 height 66
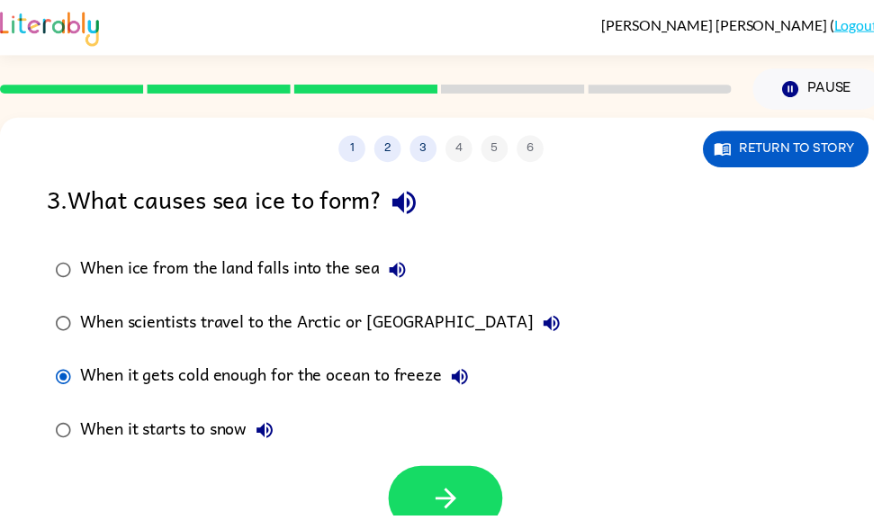
click at [463, 519] on button "button" at bounding box center [449, 504] width 115 height 66
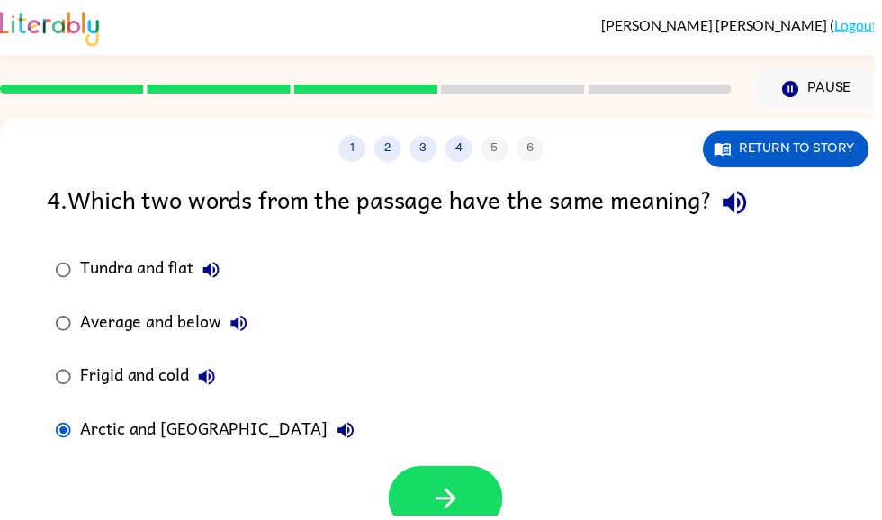
click at [49, 393] on label "Frigid and cold" at bounding box center [207, 381] width 338 height 54
click at [468, 519] on button "button" at bounding box center [449, 504] width 115 height 66
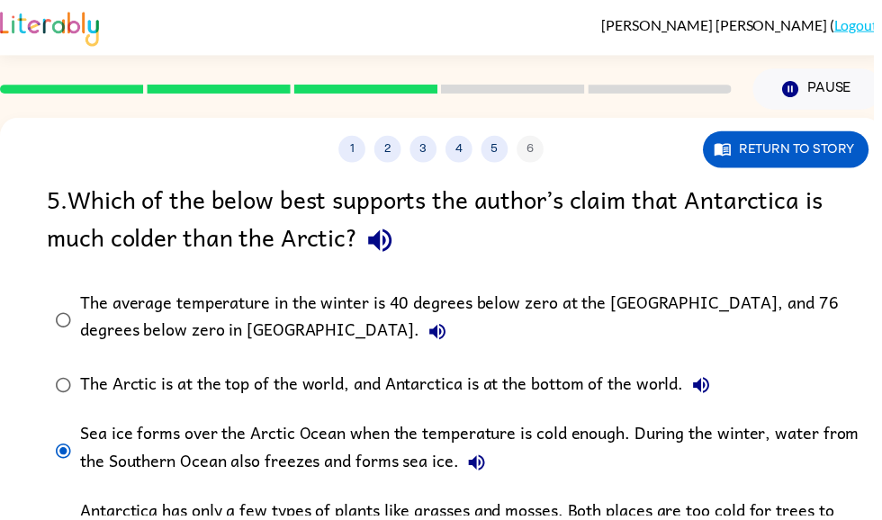
click at [823, 302] on div "The average temperature in the winter is 40 degrees below zero at the [GEOGRAPH…" at bounding box center [474, 322] width 786 height 60
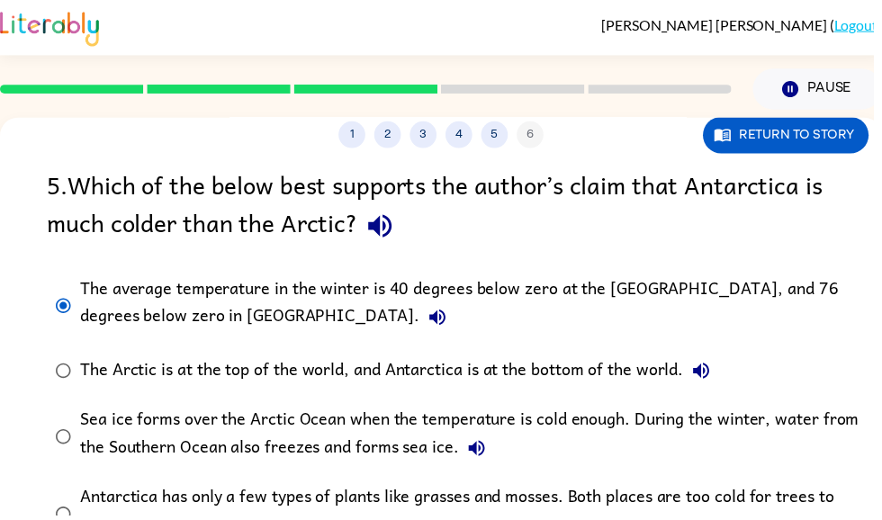
scroll to position [15, 0]
click at [472, 519] on label "Antarctica has only a few types of plants like grasses and mosses. Both places …" at bounding box center [457, 519] width 839 height 78
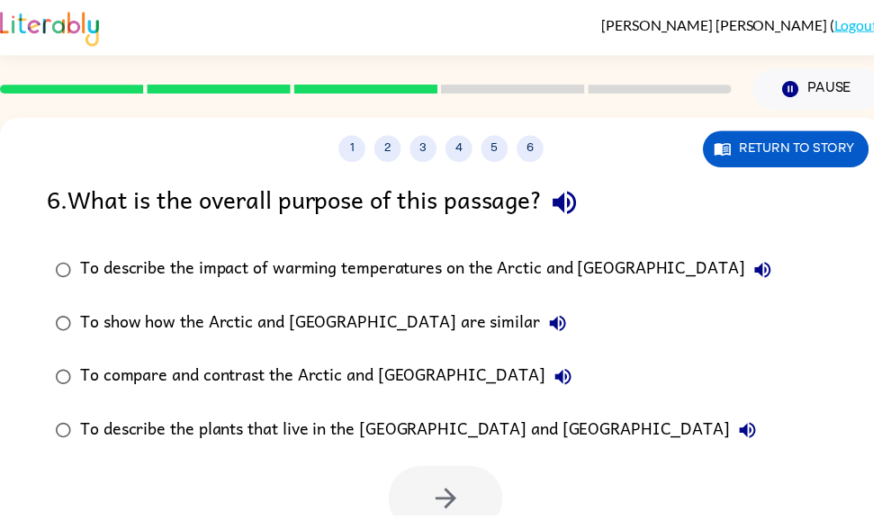
click at [463, 519] on div "1 2 3 4 5 6 Return to story 6 . What is the overall purpose of this passage? To…" at bounding box center [445, 376] width 891 height 514
click at [622, 270] on div "To describe the impact of warming temperatures on the Arctic and [GEOGRAPHIC_DA…" at bounding box center [434, 273] width 707 height 36
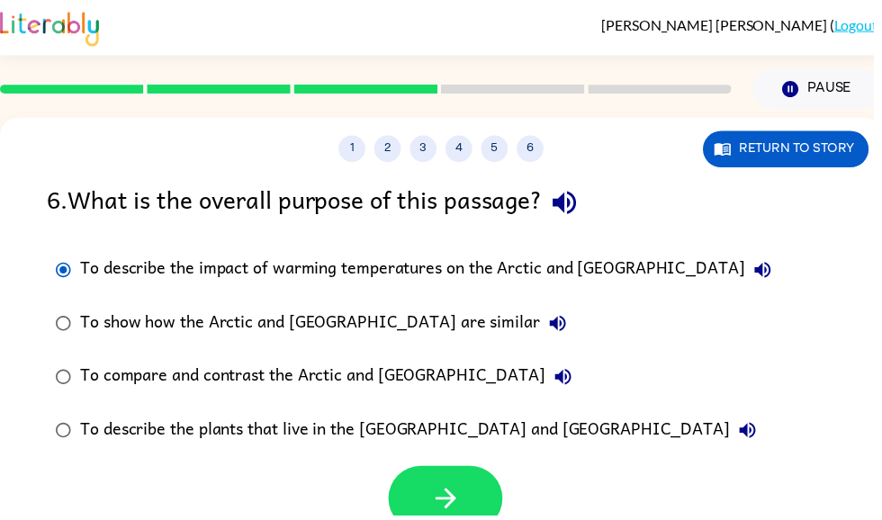
click at [453, 505] on icon "button" at bounding box center [449, 503] width 21 height 21
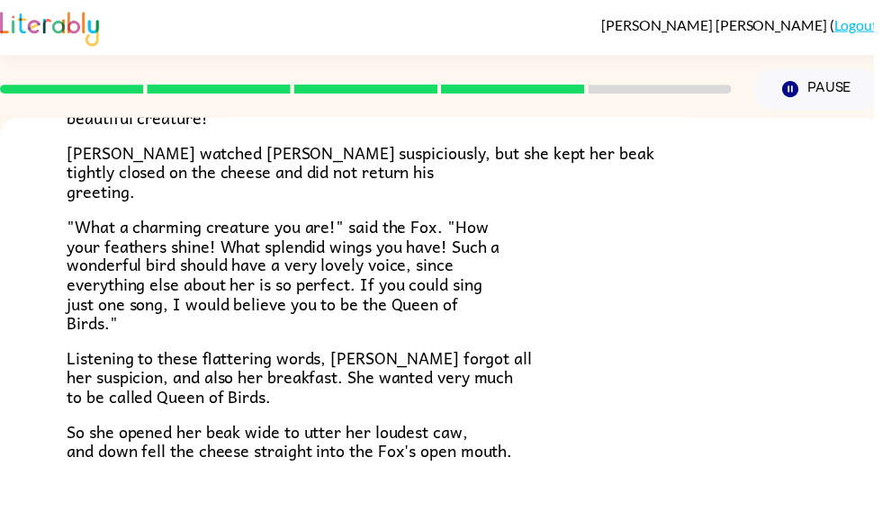
scroll to position [341, 0]
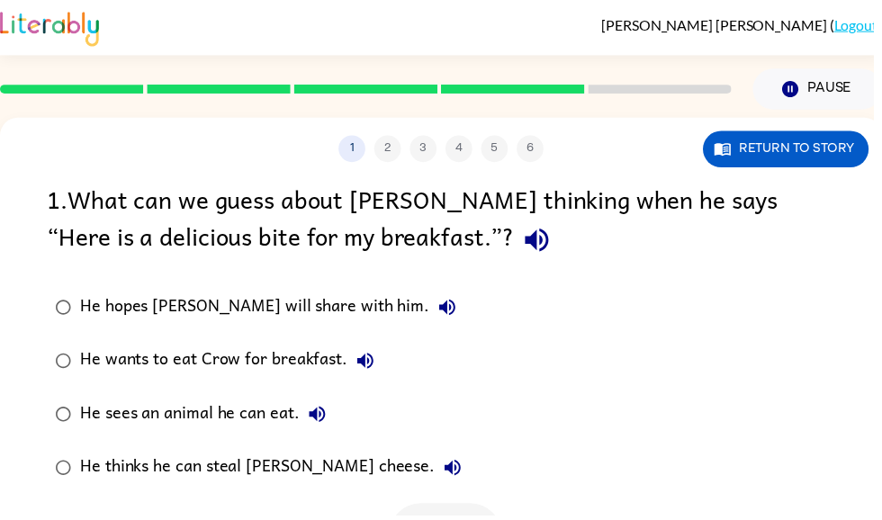
scroll to position [0, 0]
click at [822, 155] on button "Return to story" at bounding box center [793, 150] width 167 height 37
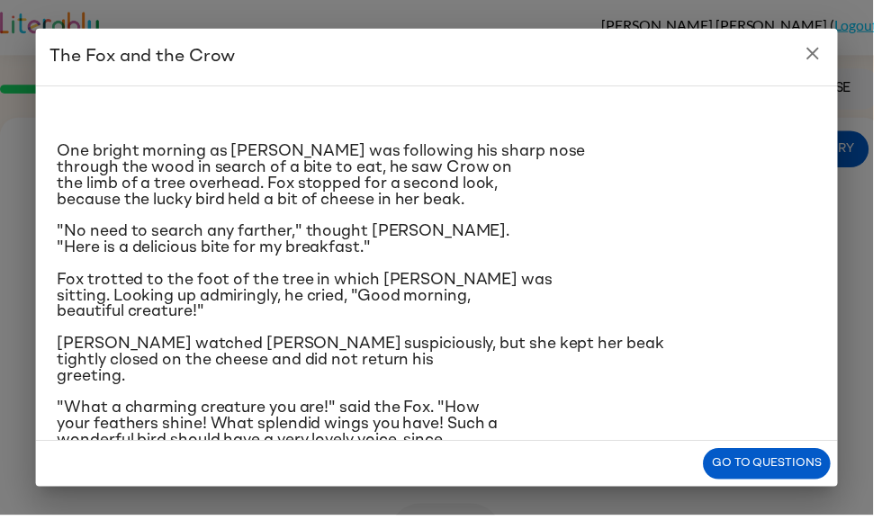
click at [881, 317] on div "The Fox and the Crow One bright morning as [PERSON_NAME] was following his shar…" at bounding box center [441, 260] width 882 height 520
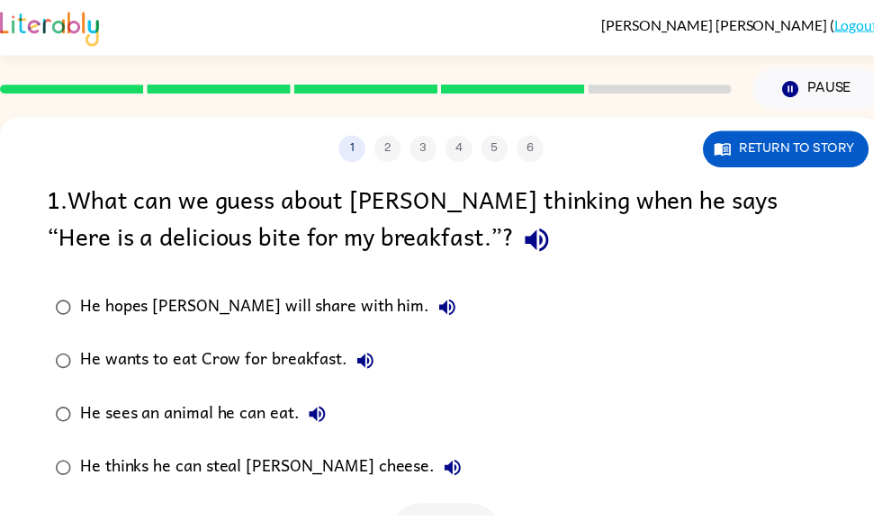
click at [827, 149] on button "Return to story" at bounding box center [793, 150] width 167 height 37
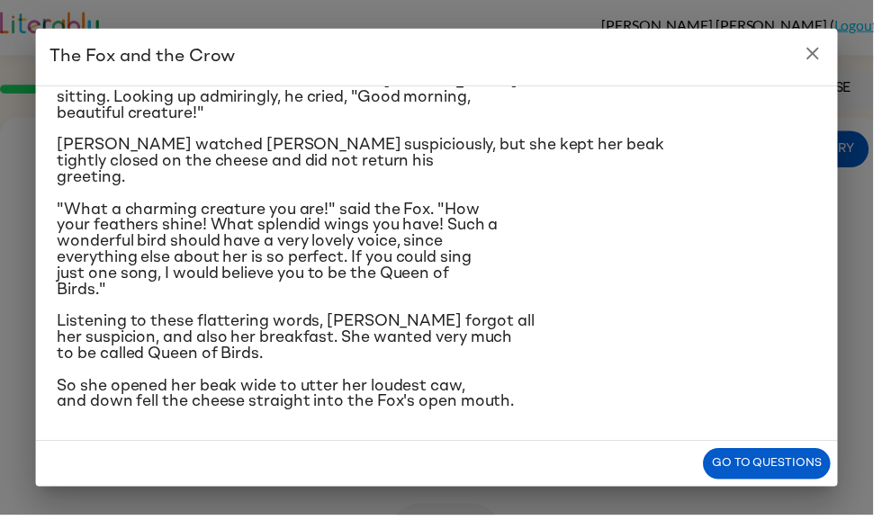
scroll to position [318, 0]
click at [843, 44] on h2 "The Fox and the Crow" at bounding box center [441, 58] width 810 height 58
click at [824, 57] on icon "close" at bounding box center [821, 54] width 22 height 22
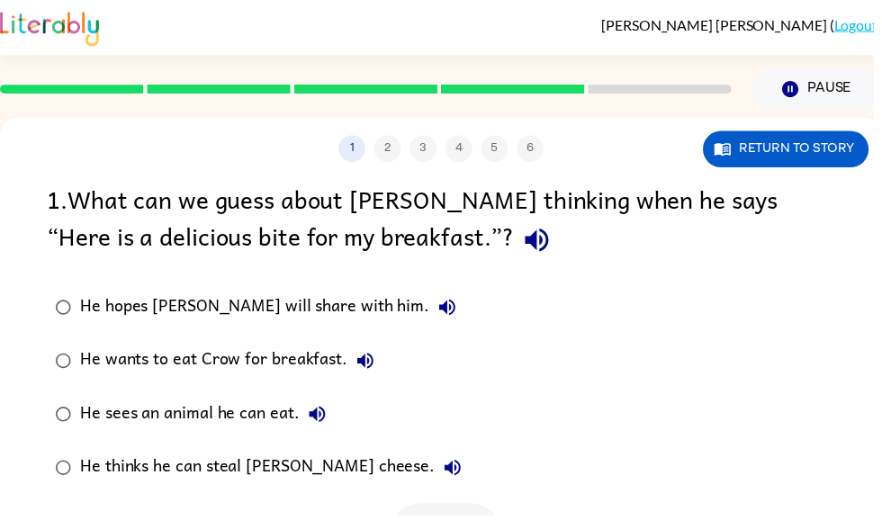
click at [365, 371] on icon "button" at bounding box center [369, 364] width 16 height 16
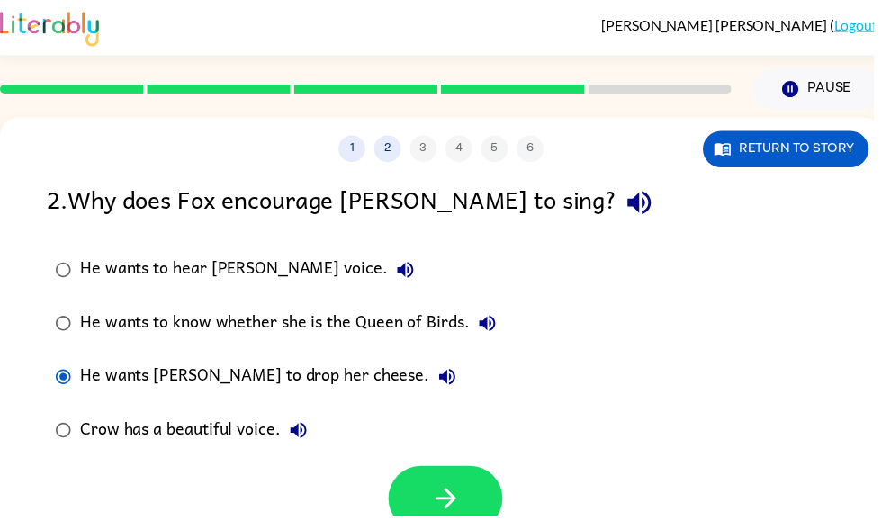
click at [448, 499] on icon "button" at bounding box center [450, 503] width 31 height 31
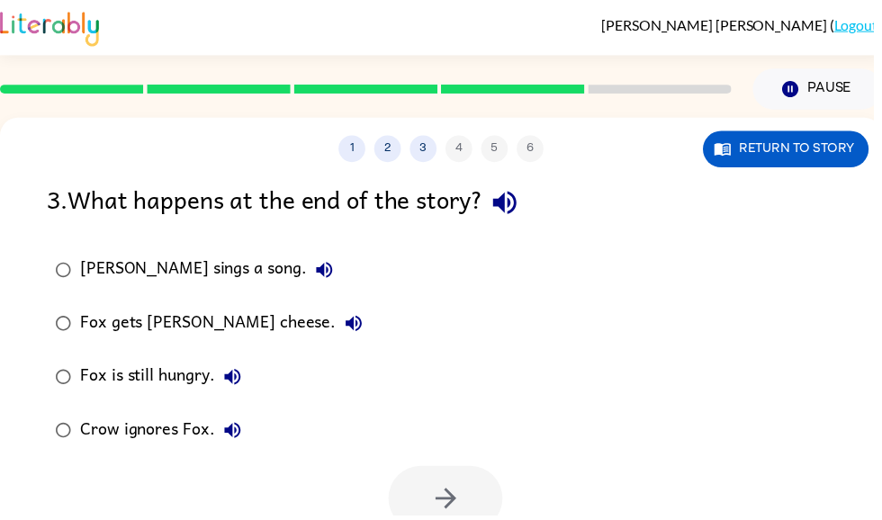
click at [830, 152] on button "Return to story" at bounding box center [793, 150] width 167 height 37
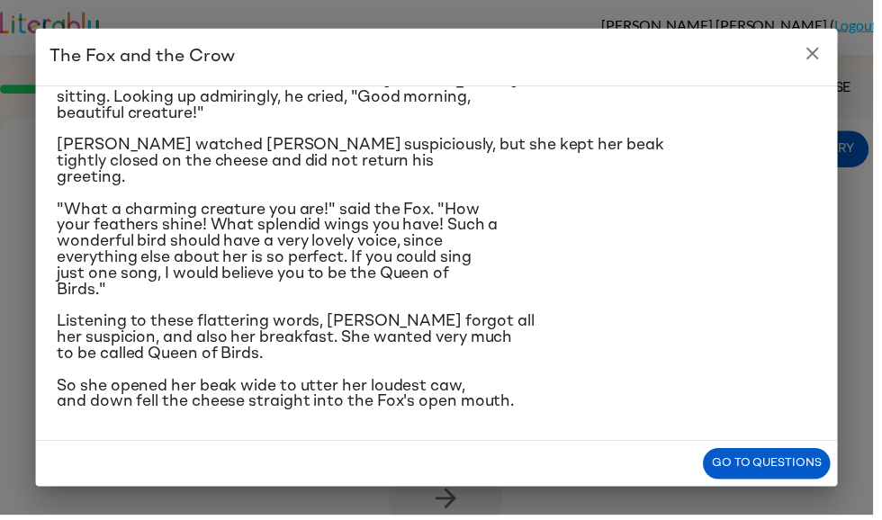
scroll to position [258, 0]
click at [823, 45] on icon "close" at bounding box center [821, 54] width 22 height 22
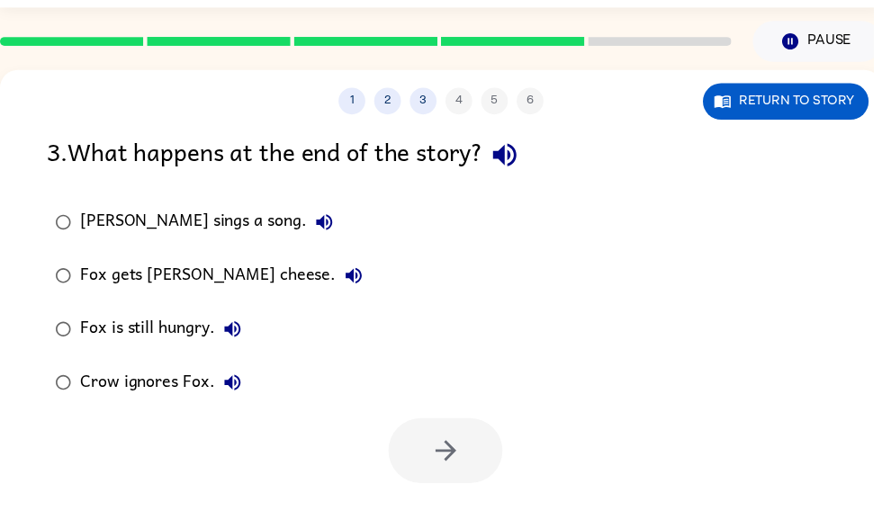
scroll to position [0, 0]
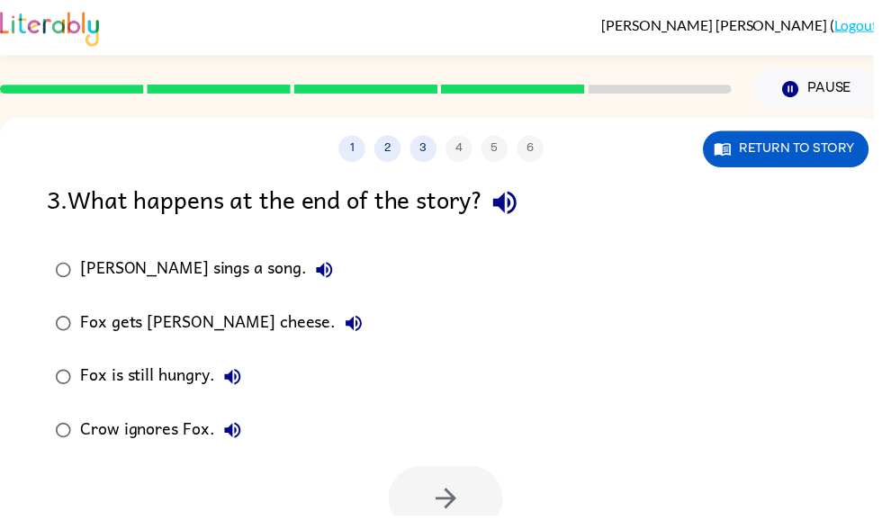
click at [803, 144] on button "Return to story" at bounding box center [793, 150] width 167 height 37
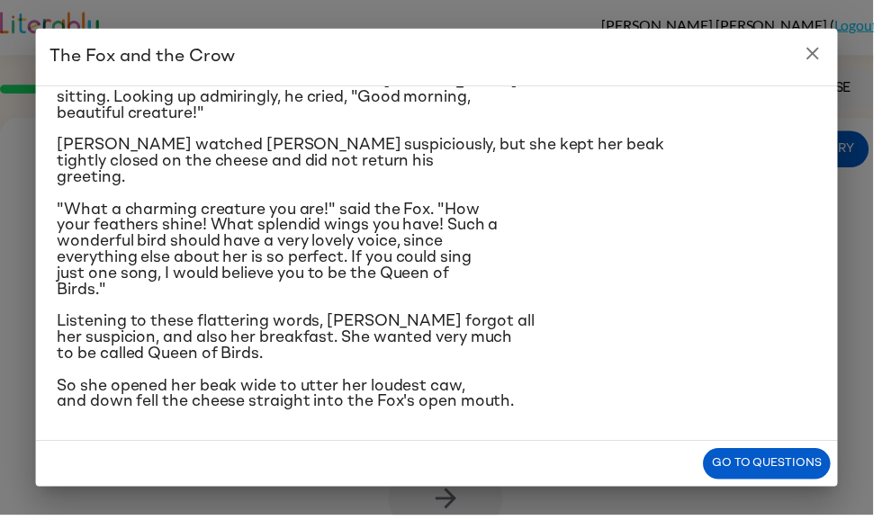
scroll to position [258, 0]
click at [825, 57] on icon "close" at bounding box center [821, 54] width 22 height 22
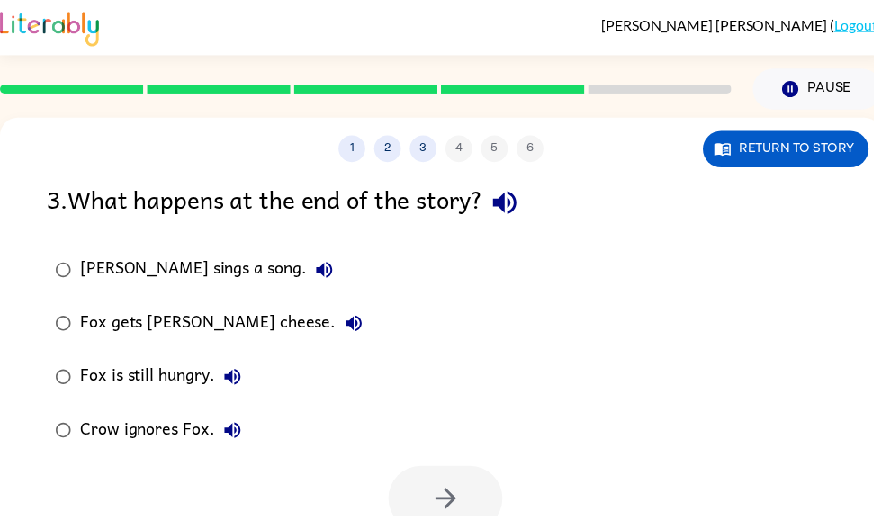
click at [207, 318] on div "Fox gets [PERSON_NAME] cheese." at bounding box center [228, 327] width 294 height 36
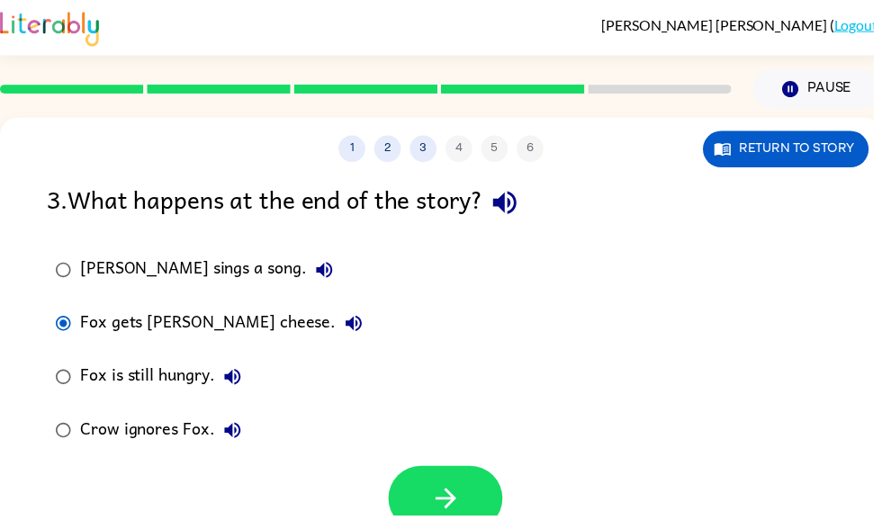
click at [455, 478] on button "button" at bounding box center [449, 504] width 115 height 66
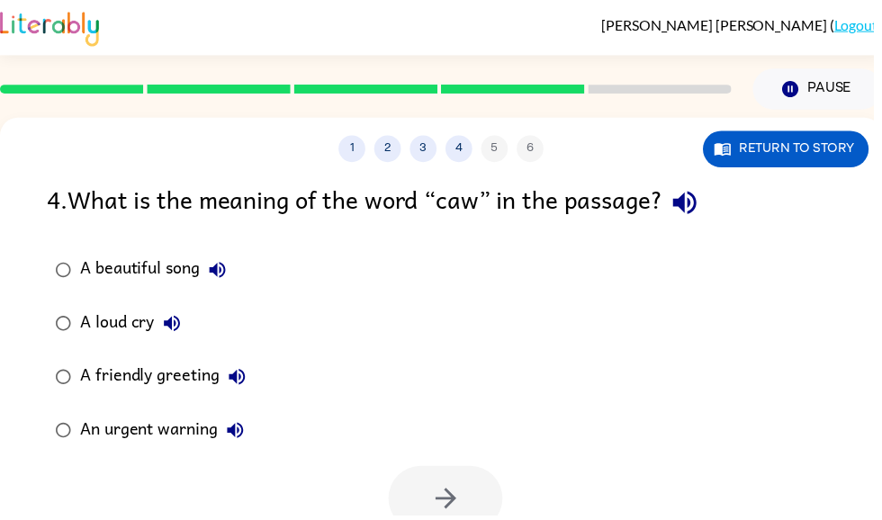
click at [85, 315] on div "A loud cry" at bounding box center [136, 327] width 111 height 36
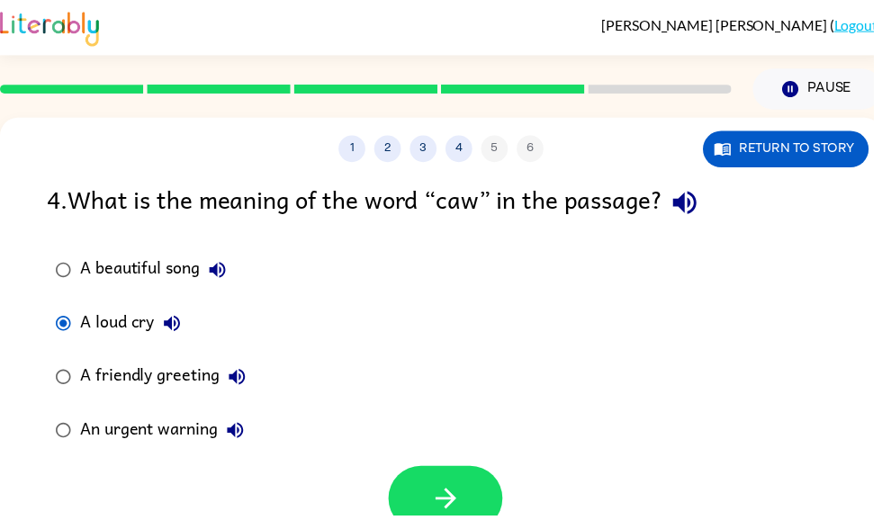
click at [470, 500] on button "button" at bounding box center [449, 504] width 115 height 66
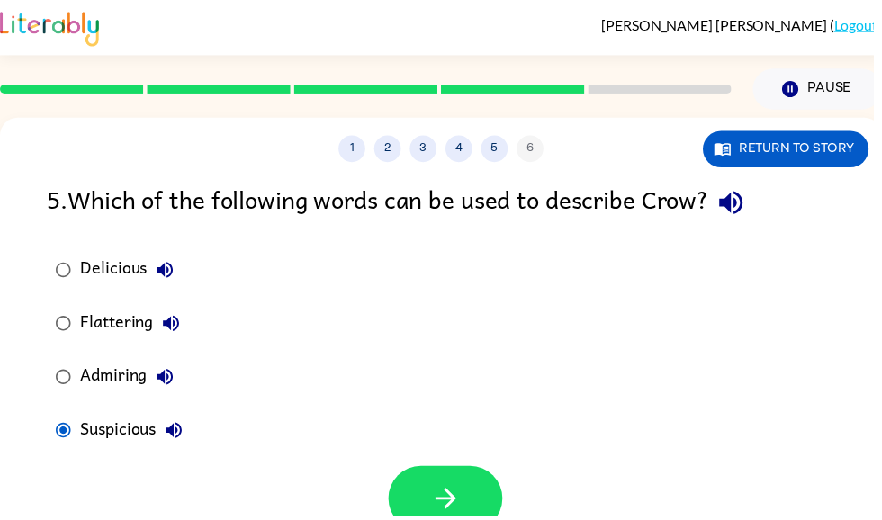
click at [417, 507] on button "button" at bounding box center [449, 504] width 115 height 66
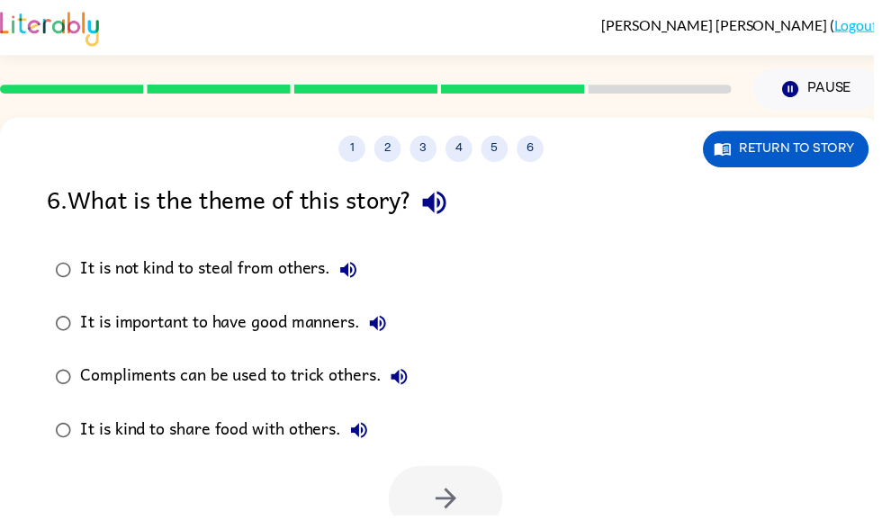
click at [342, 288] on button "It is not kind to steal from others." at bounding box center [352, 273] width 36 height 36
click at [221, 254] on label "It is not kind to steal from others." at bounding box center [234, 273] width 392 height 54
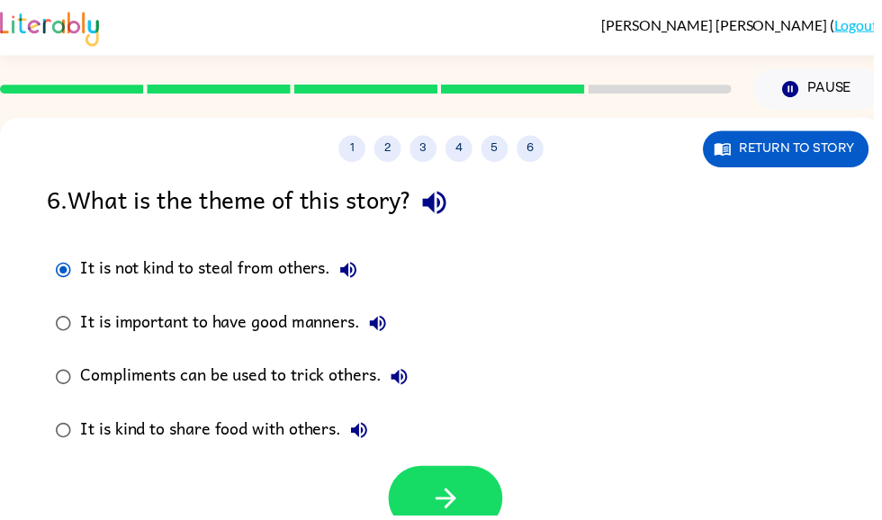
click at [447, 518] on icon "button" at bounding box center [450, 503] width 31 height 31
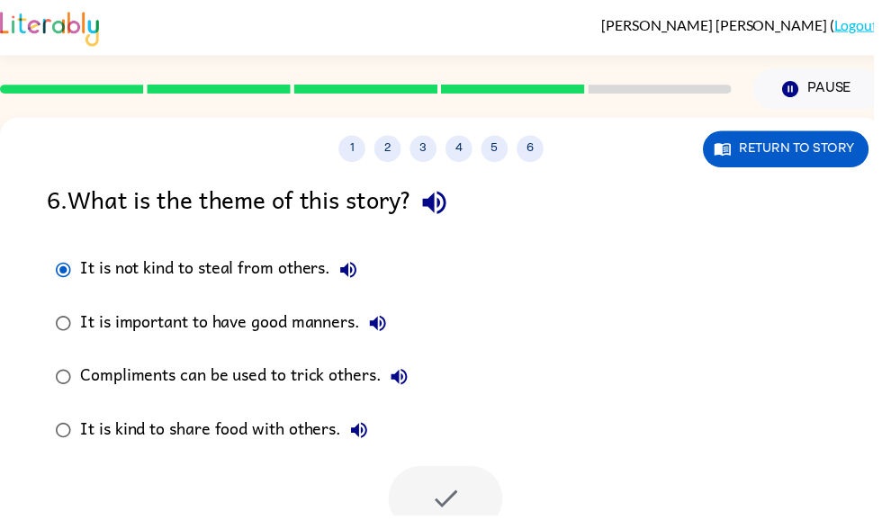
scroll to position [60, 0]
